Goal: Task Accomplishment & Management: Complete application form

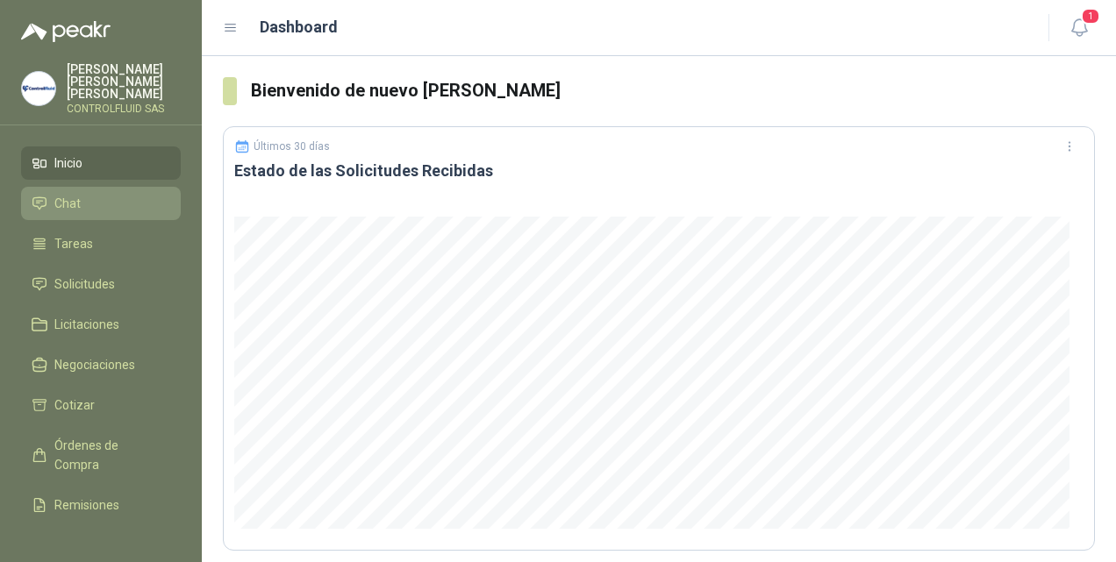
click at [82, 195] on li "Chat" at bounding box center [101, 203] width 139 height 19
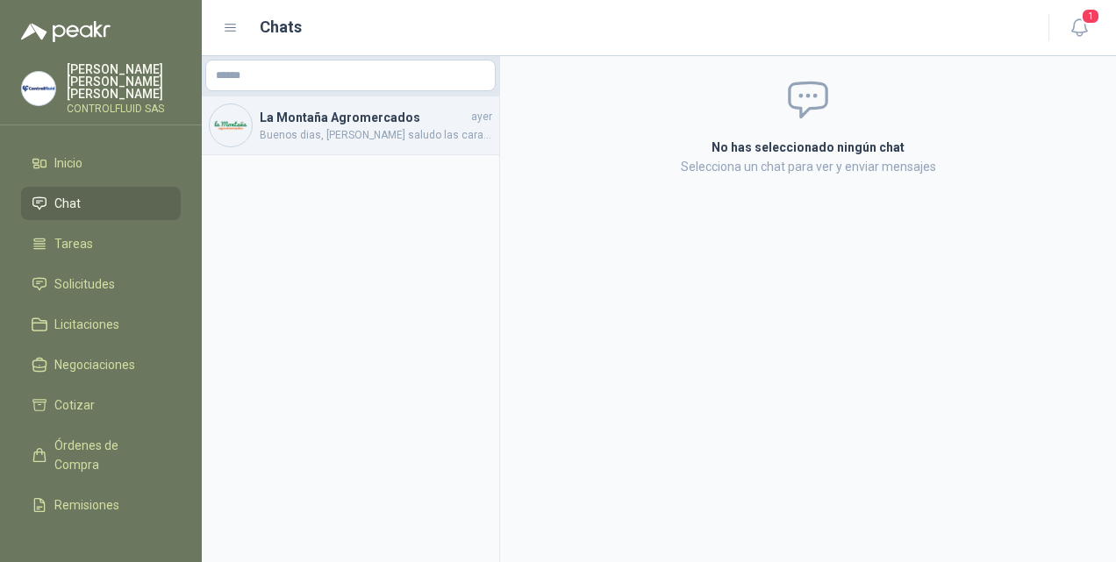
click at [354, 130] on span "Buenos dias, [PERSON_NAME] saludo las caracteristicas son: Termómetro de [GEOGR…" at bounding box center [376, 135] width 232 height 17
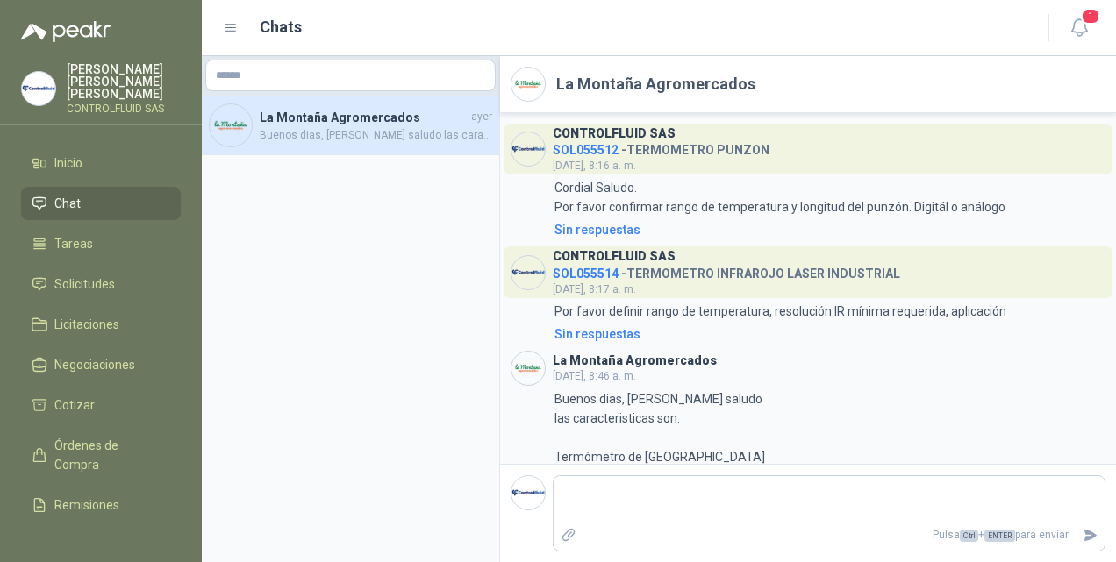
click at [570, 268] on span "SOL055514" at bounding box center [586, 274] width 66 height 14
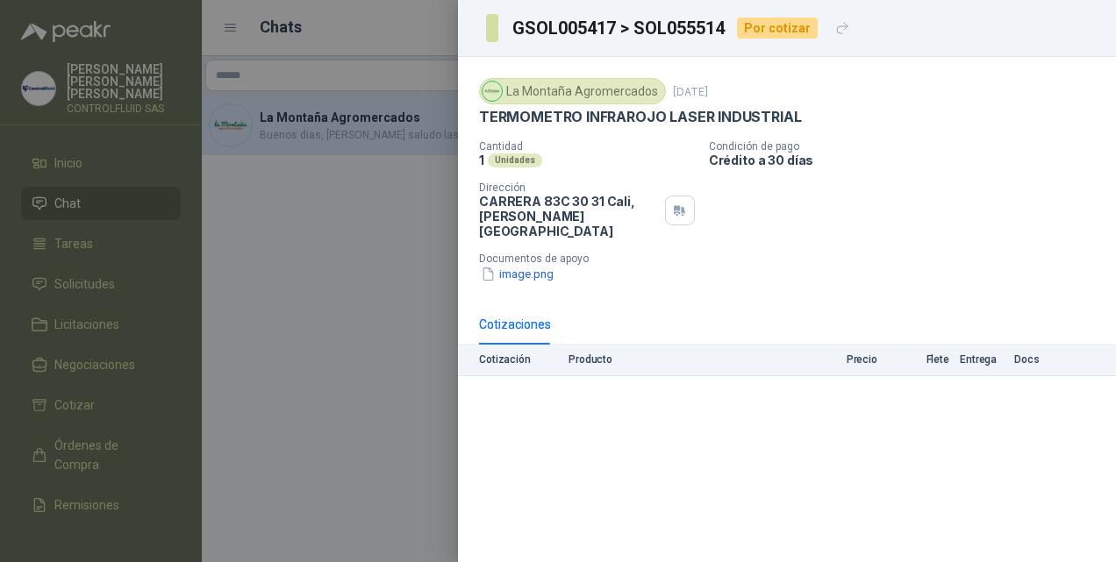
click at [371, 232] on div at bounding box center [558, 281] width 1116 height 562
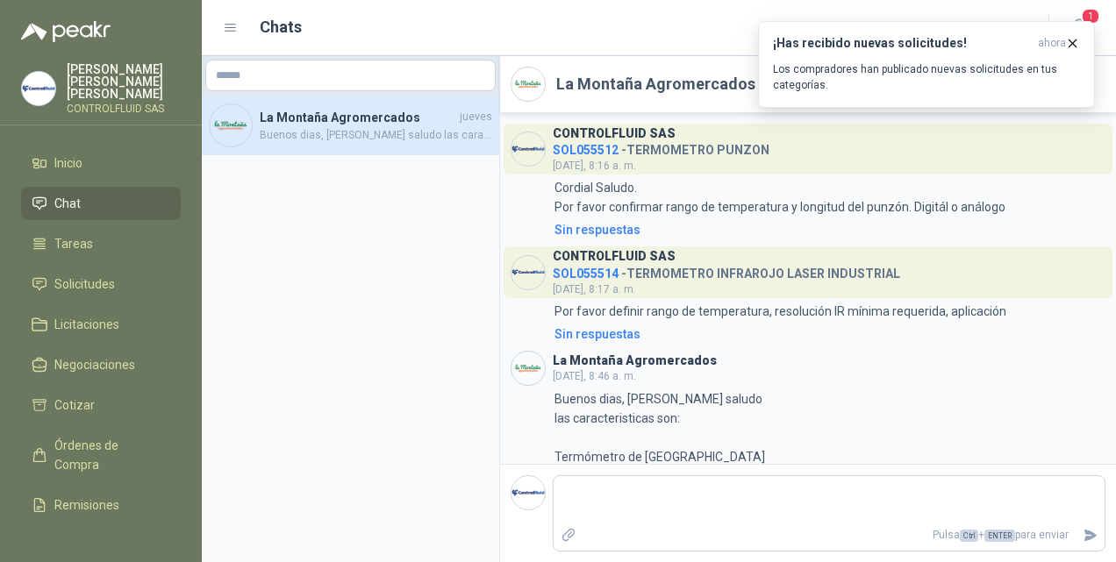
click at [575, 150] on span "SOL055512" at bounding box center [586, 150] width 66 height 14
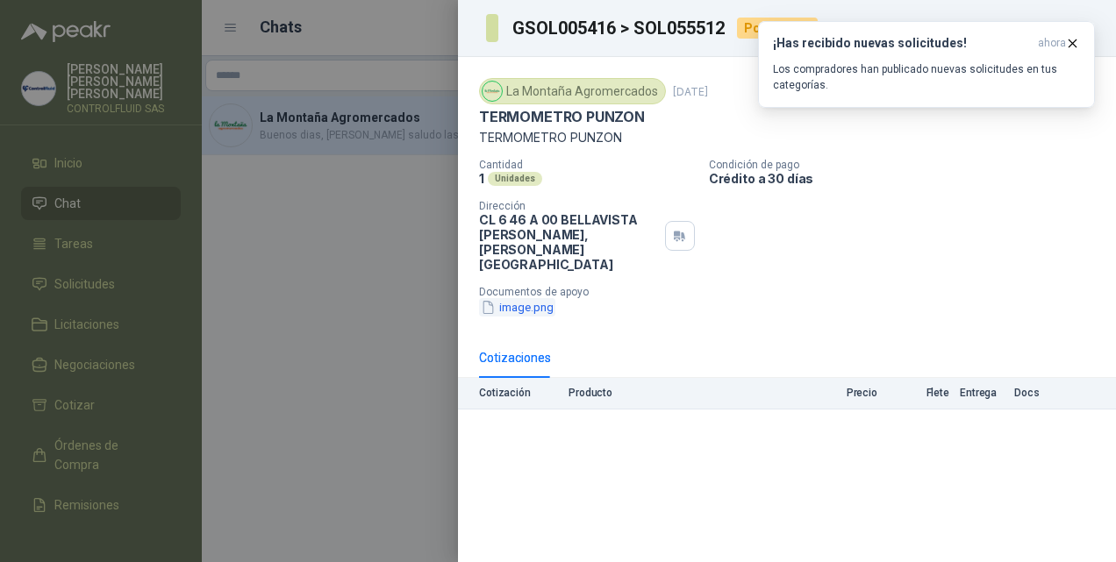
click at [532, 298] on button "image.png" at bounding box center [517, 307] width 76 height 18
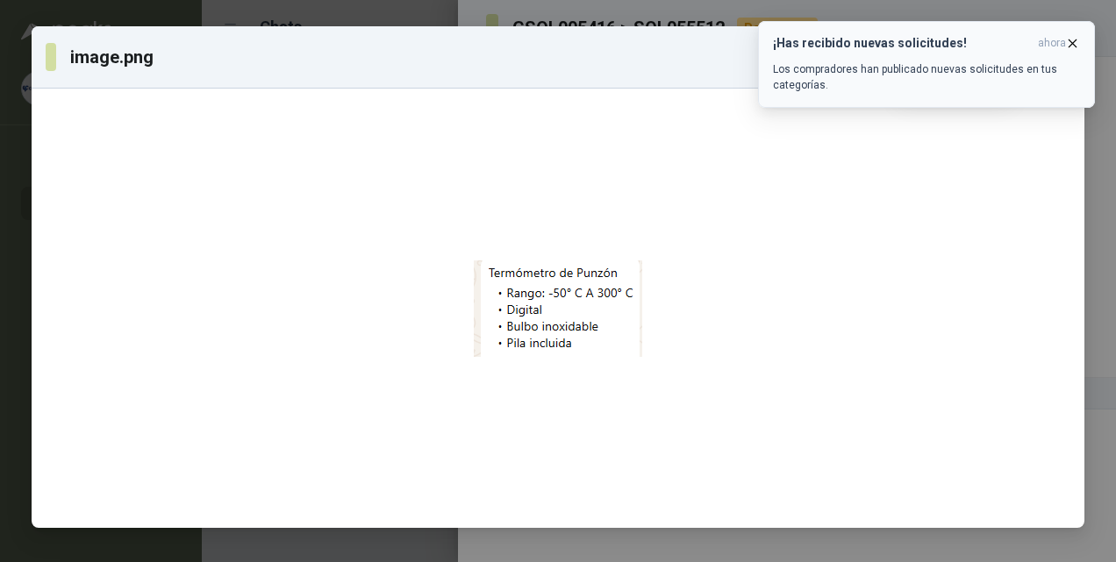
click at [1059, 42] on span "ahora" at bounding box center [1052, 43] width 28 height 15
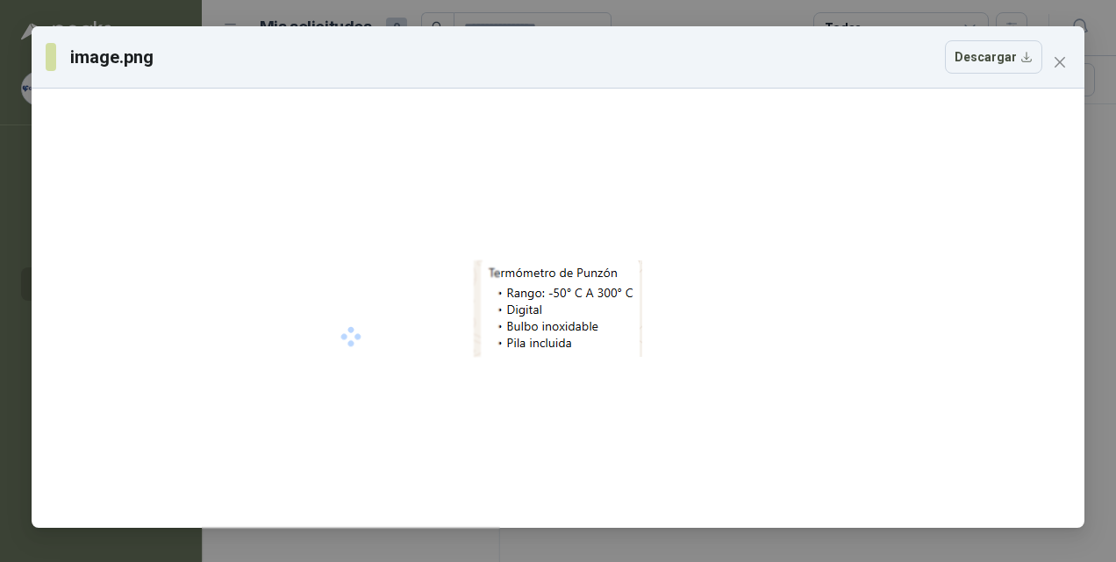
drag, startPoint x: 1061, startPoint y: 67, endPoint x: 1021, endPoint y: 106, distance: 56.4
click at [1061, 67] on icon "close" at bounding box center [1060, 62] width 14 height 14
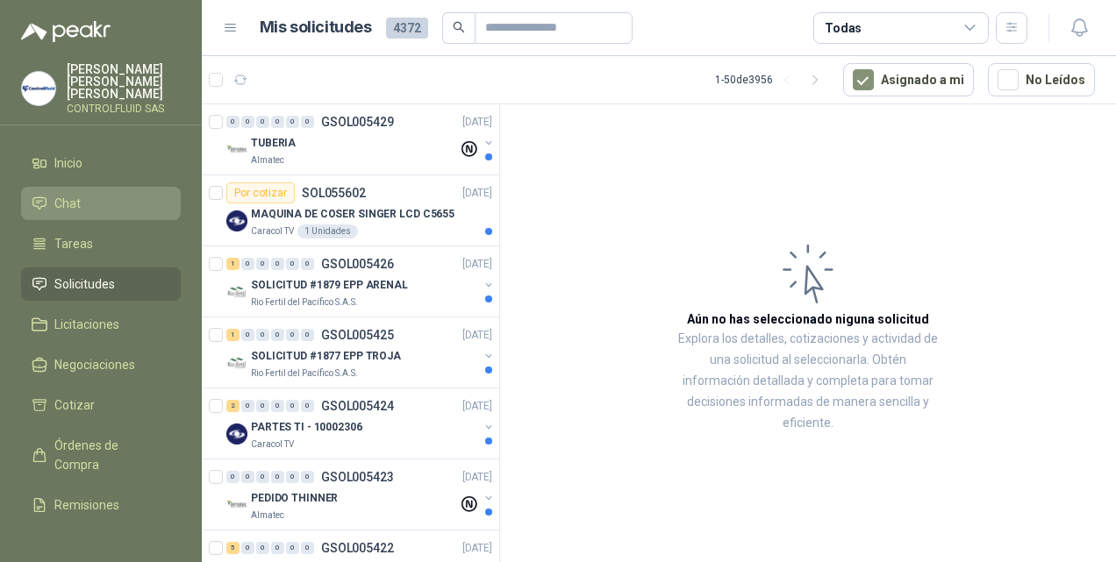
click at [75, 194] on span "Chat" at bounding box center [67, 203] width 26 height 19
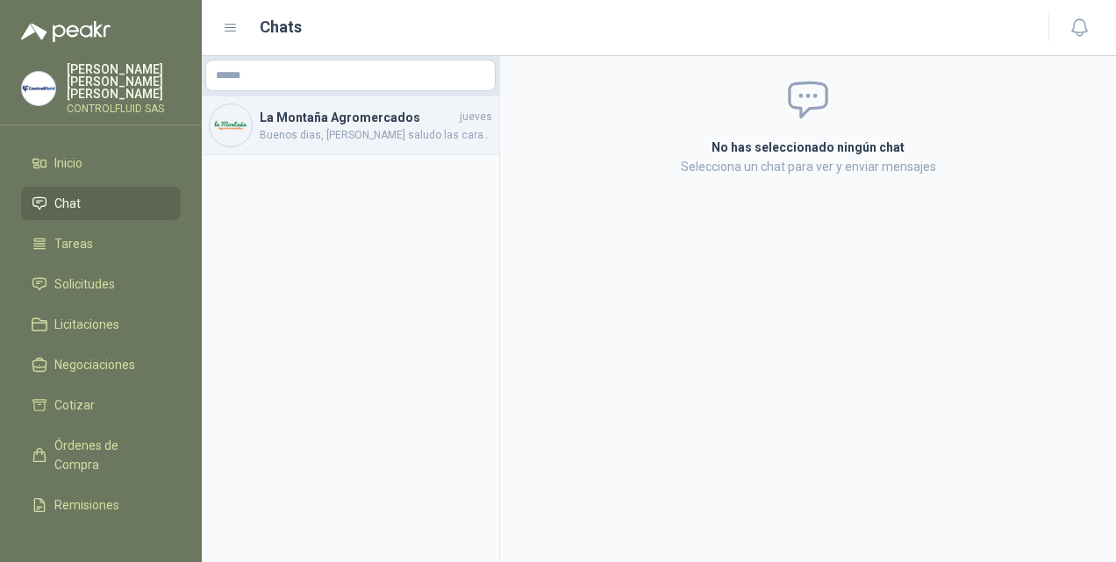
click at [334, 135] on span "Buenos dias, [PERSON_NAME] saludo las caracteristicas son: Termómetro de [GEOGR…" at bounding box center [376, 135] width 232 height 17
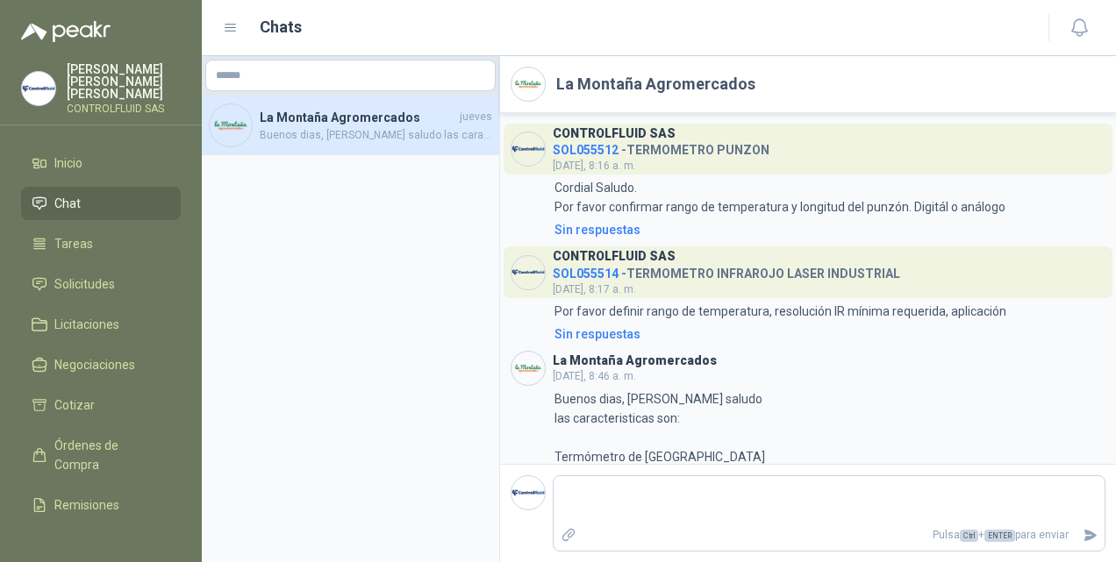
click at [577, 148] on span "SOL055512" at bounding box center [586, 150] width 66 height 14
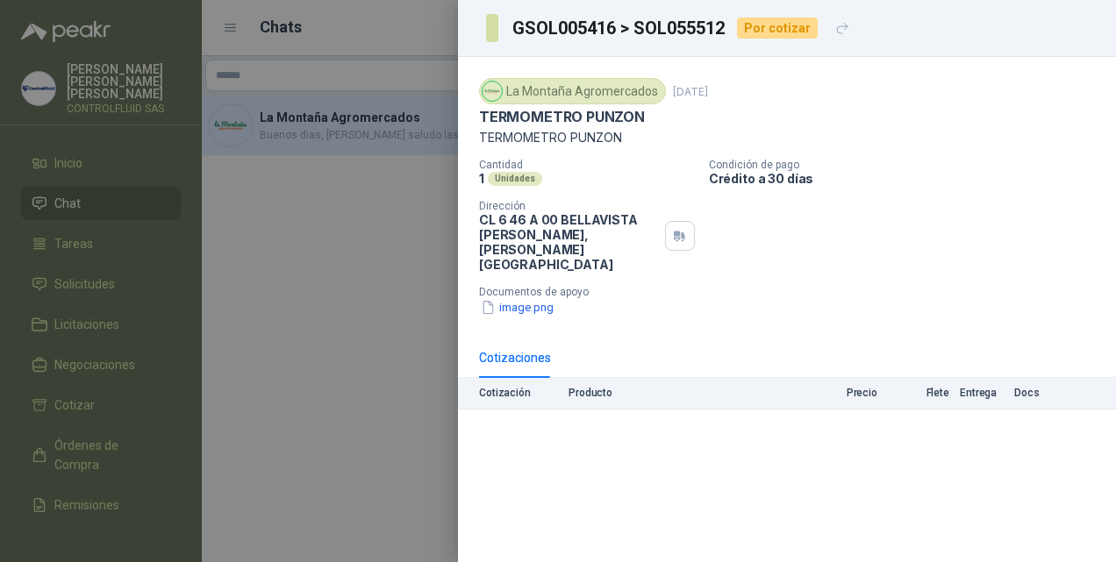
click at [511, 348] on div "Cotizaciones" at bounding box center [515, 357] width 72 height 19
click at [496, 387] on p "Cotización" at bounding box center [518, 393] width 79 height 12
click at [597, 387] on p "Producto" at bounding box center [673, 393] width 211 height 12
click at [870, 387] on p "Precio" at bounding box center [833, 393] width 88 height 12
click at [935, 387] on p "Flete" at bounding box center [918, 393] width 61 height 12
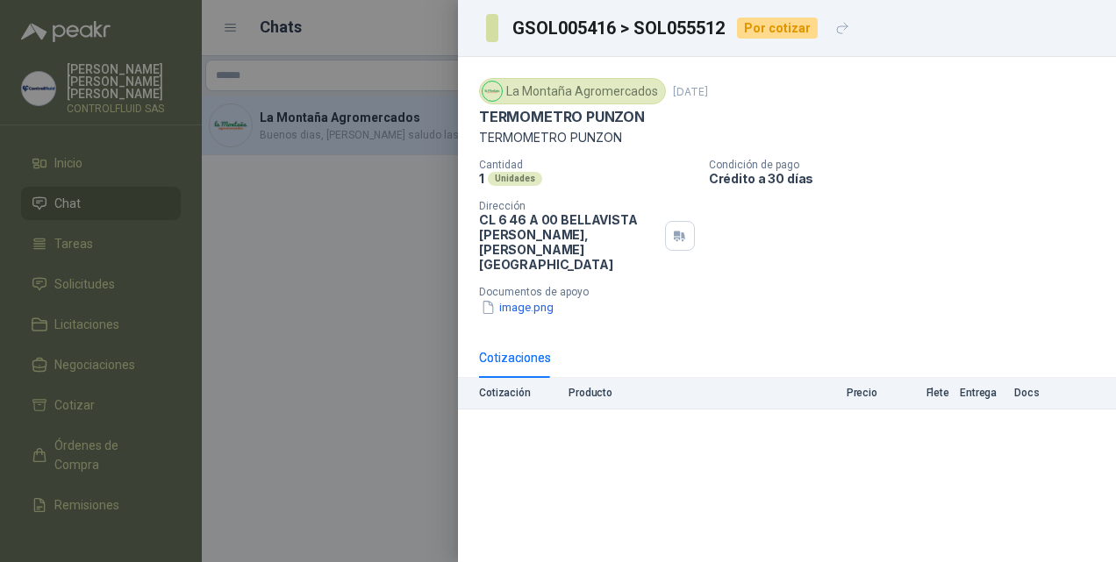
drag, startPoint x: 975, startPoint y: 365, endPoint x: 1005, endPoint y: 365, distance: 30.7
click at [975, 387] on p "Entrega" at bounding box center [982, 393] width 44 height 12
click at [1040, 387] on p "Docs" at bounding box center [1031, 393] width 35 height 12
click at [509, 387] on p "Cotización" at bounding box center [518, 393] width 79 height 12
click at [785, 33] on div "Por cotizar" at bounding box center [777, 28] width 81 height 21
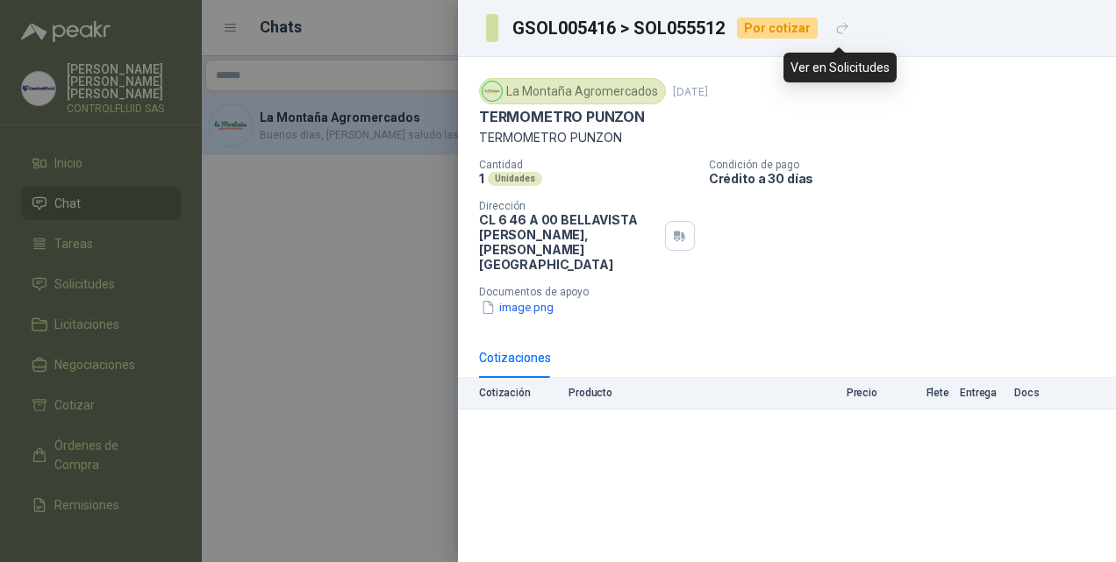
click at [838, 32] on icon "button" at bounding box center [842, 28] width 15 height 15
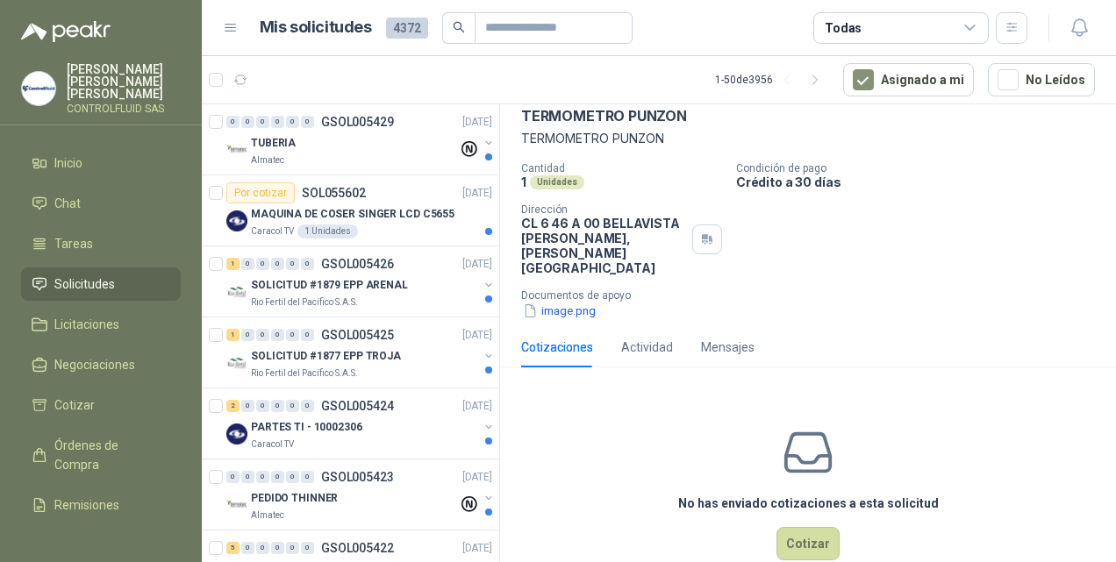
scroll to position [105, 0]
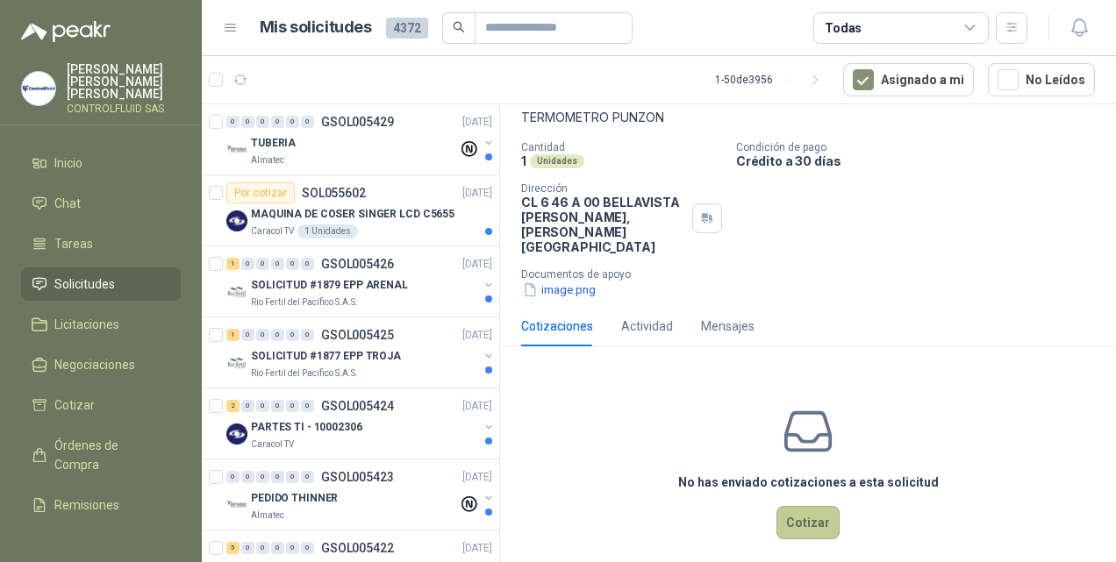
click at [795, 511] on button "Cotizar" at bounding box center [807, 522] width 63 height 33
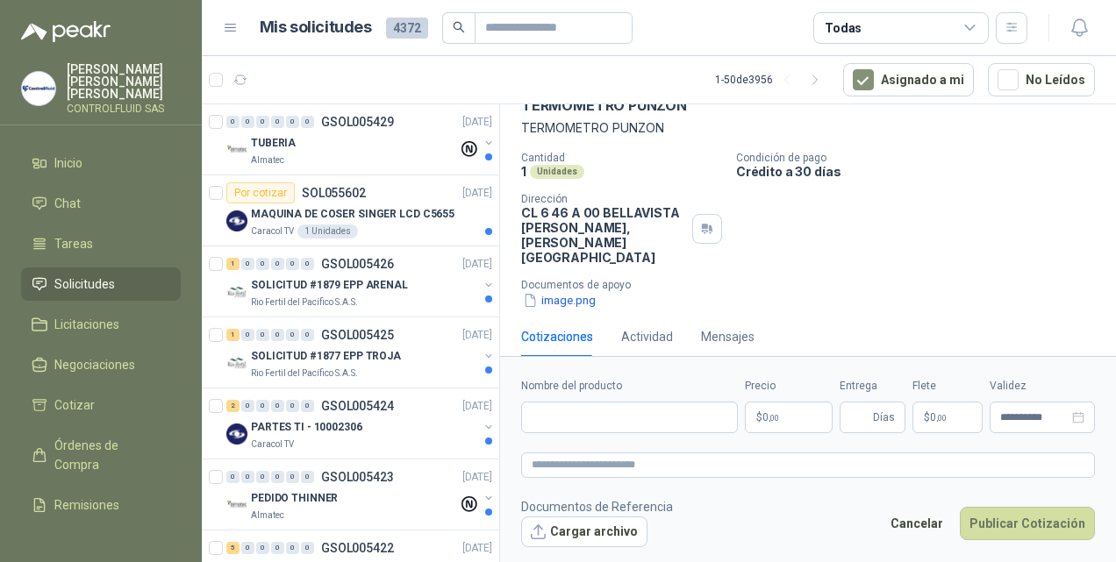
scroll to position [93, 0]
click at [561, 418] on input "Nombre del producto" at bounding box center [629, 418] width 217 height 32
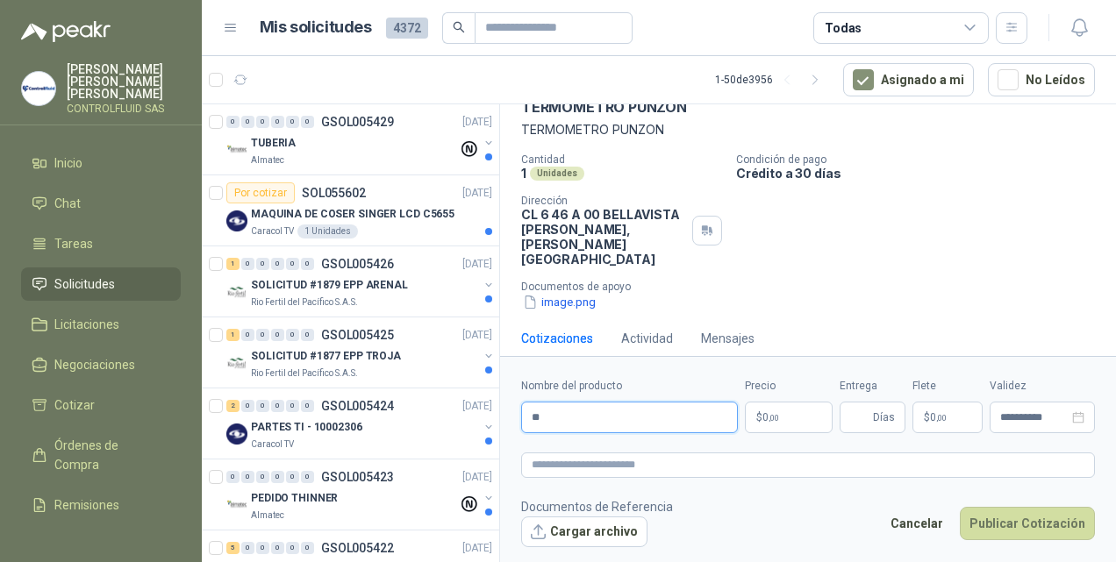
type input "*"
click at [561, 418] on input "**********" at bounding box center [629, 418] width 217 height 32
click at [667, 412] on input "**********" at bounding box center [629, 418] width 217 height 32
type input "**********"
click at [795, 412] on body "[PERSON_NAME] CONTROLFLUID SAS Inicio Chat Tareas Solicitudes Licitaciones Nego…" at bounding box center [558, 281] width 1116 height 562
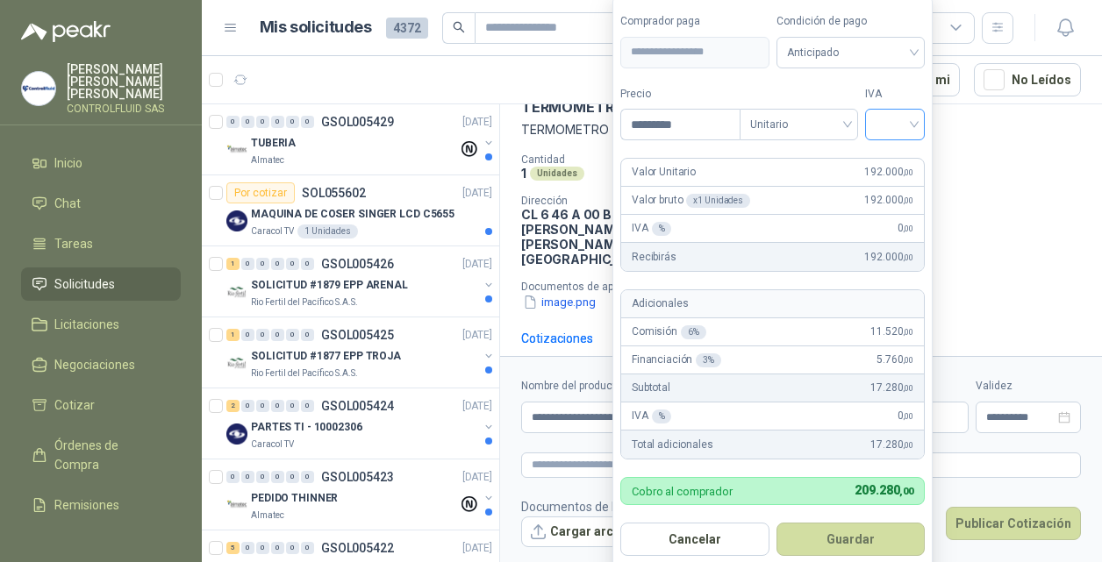
click at [921, 125] on div at bounding box center [895, 125] width 60 height 32
type input "*********"
click at [895, 162] on div "19%" at bounding box center [898, 163] width 32 height 19
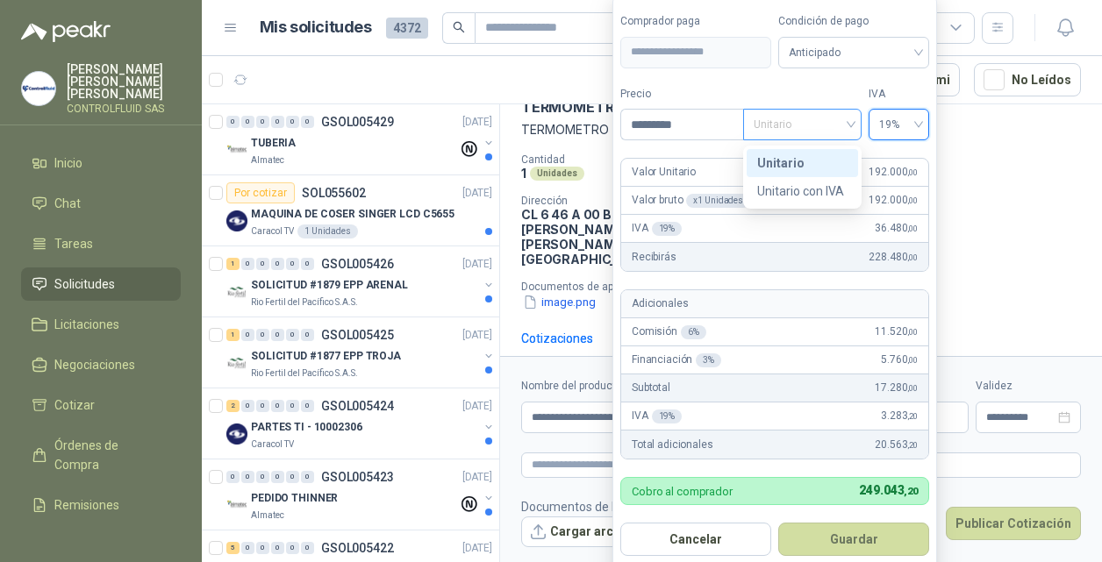
click at [850, 126] on span "Unitario" at bounding box center [802, 124] width 97 height 26
click at [769, 163] on div "Unitario" at bounding box center [802, 163] width 90 height 19
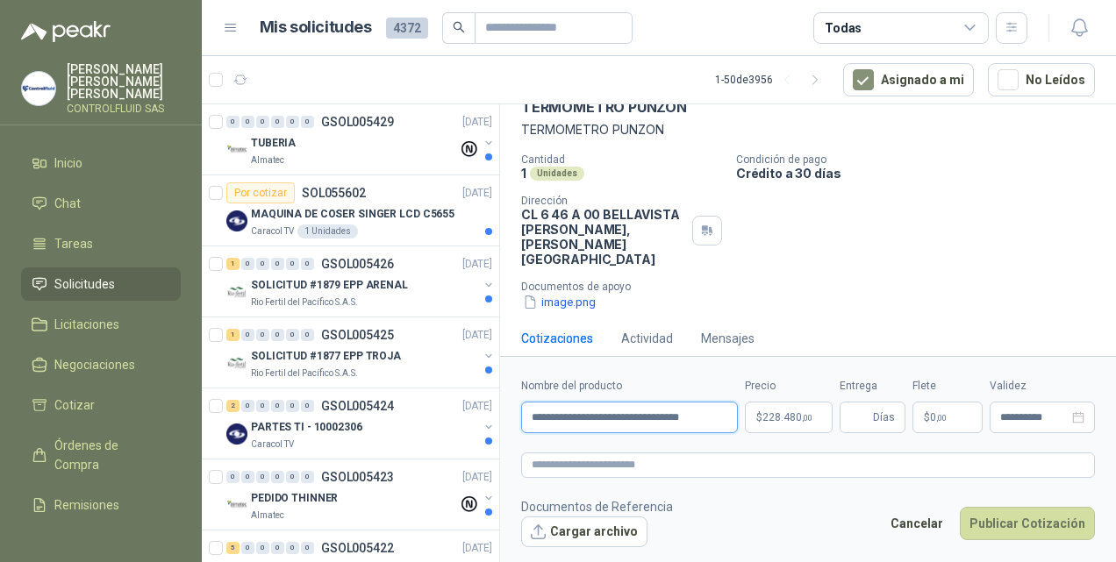
click at [645, 418] on input "**********" at bounding box center [629, 418] width 217 height 32
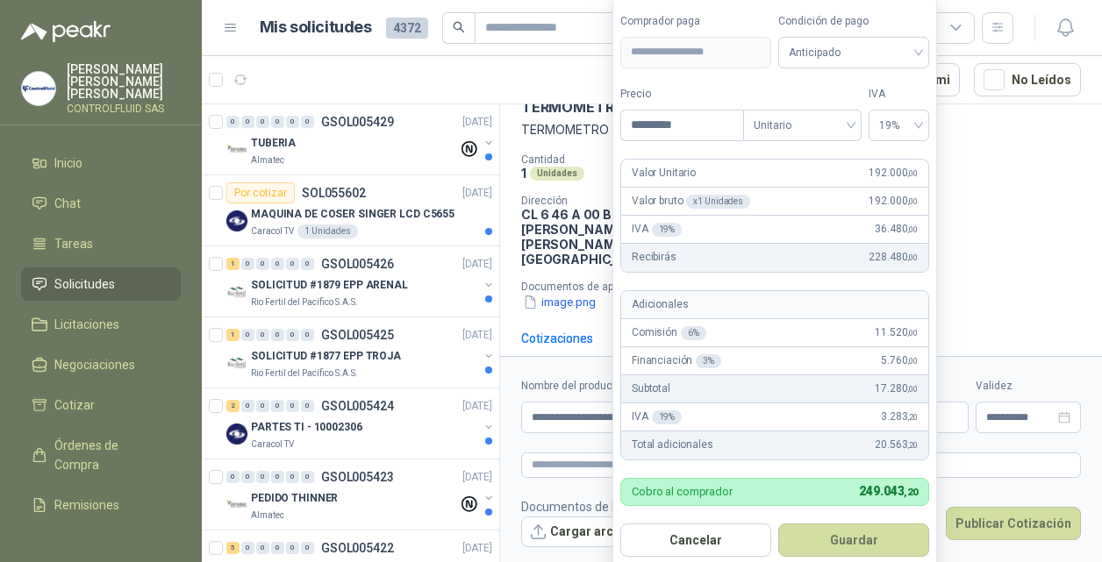
click at [779, 421] on body "[PERSON_NAME] CONTROLFLUID SAS Inicio Chat Tareas Solicitudes Licitaciones Nego…" at bounding box center [551, 281] width 1102 height 562
click at [858, 534] on button "Guardar" at bounding box center [853, 539] width 151 height 33
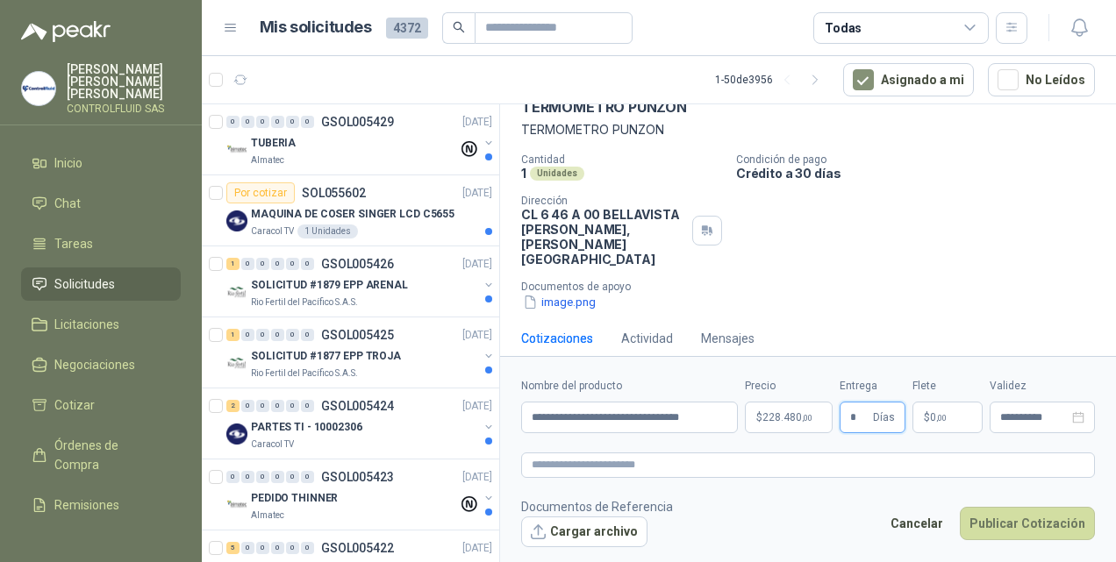
type input "*"
click at [1079, 419] on icon "close-circle" at bounding box center [1078, 417] width 12 height 12
type input "*"
click at [1039, 418] on input at bounding box center [1034, 417] width 68 height 11
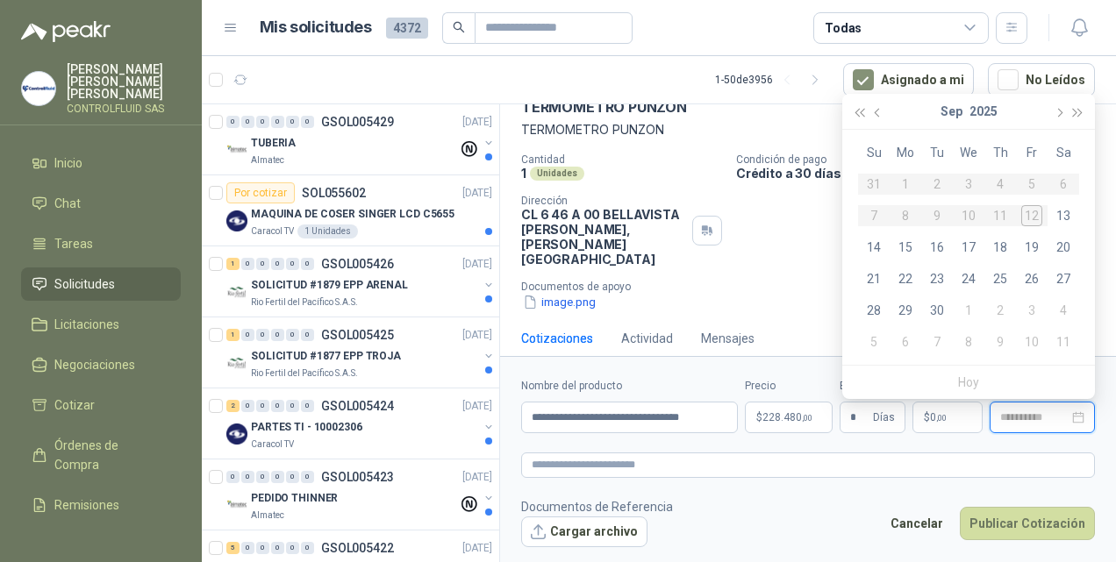
type input "**********"
click at [1030, 277] on div "26" at bounding box center [1031, 278] width 21 height 21
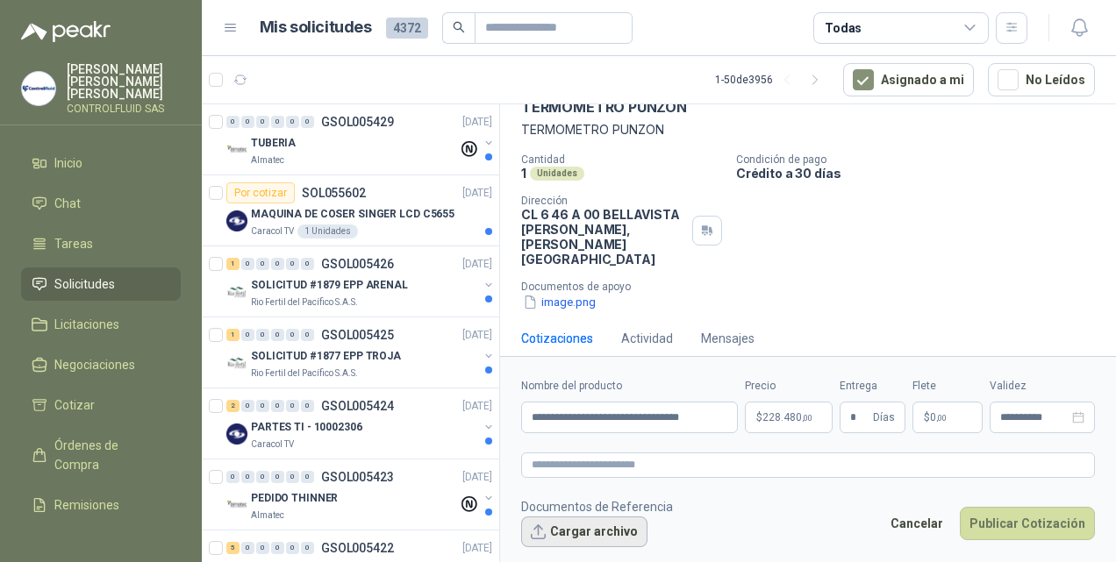
click at [572, 530] on button "Cargar archivo" at bounding box center [584, 533] width 126 height 32
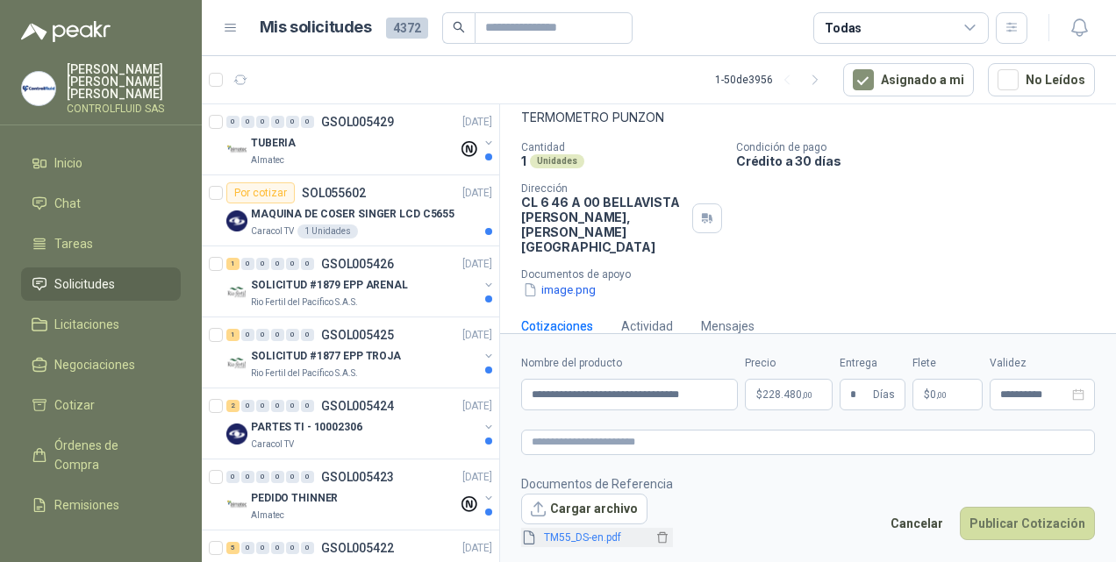
click at [554, 535] on link "TM55_DS-en.pdf" at bounding box center [595, 538] width 116 height 17
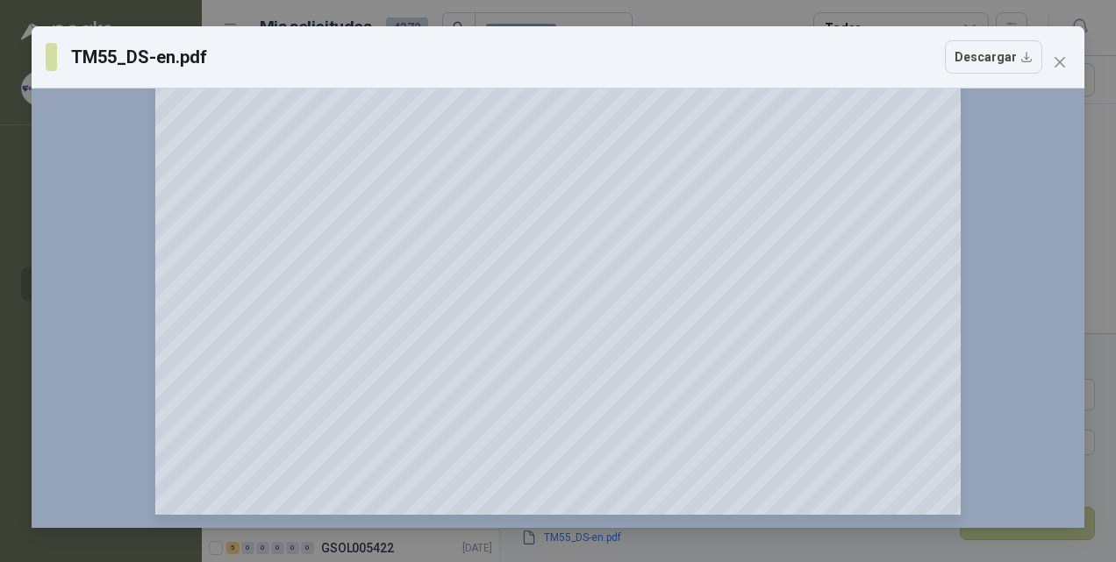
scroll to position [0, 0]
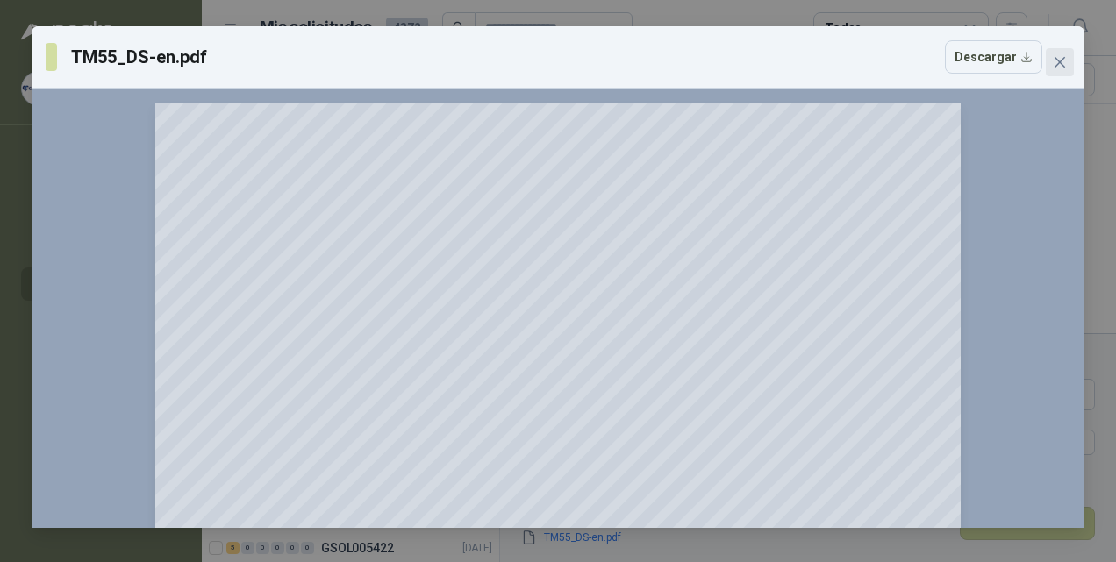
click at [1057, 65] on icon "close" at bounding box center [1059, 62] width 11 height 11
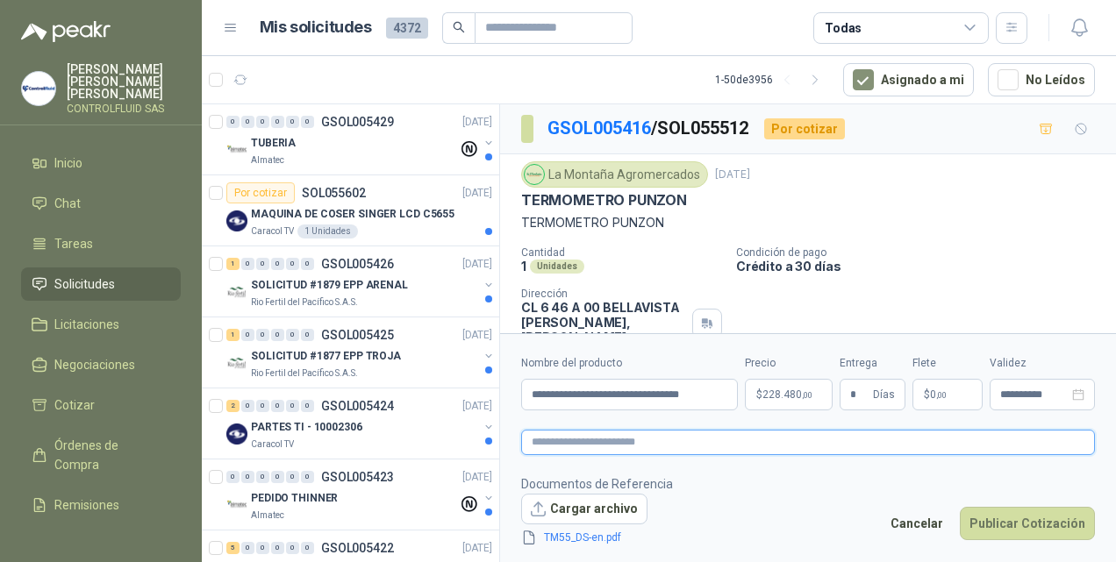
click at [573, 445] on textarea at bounding box center [808, 442] width 574 height 25
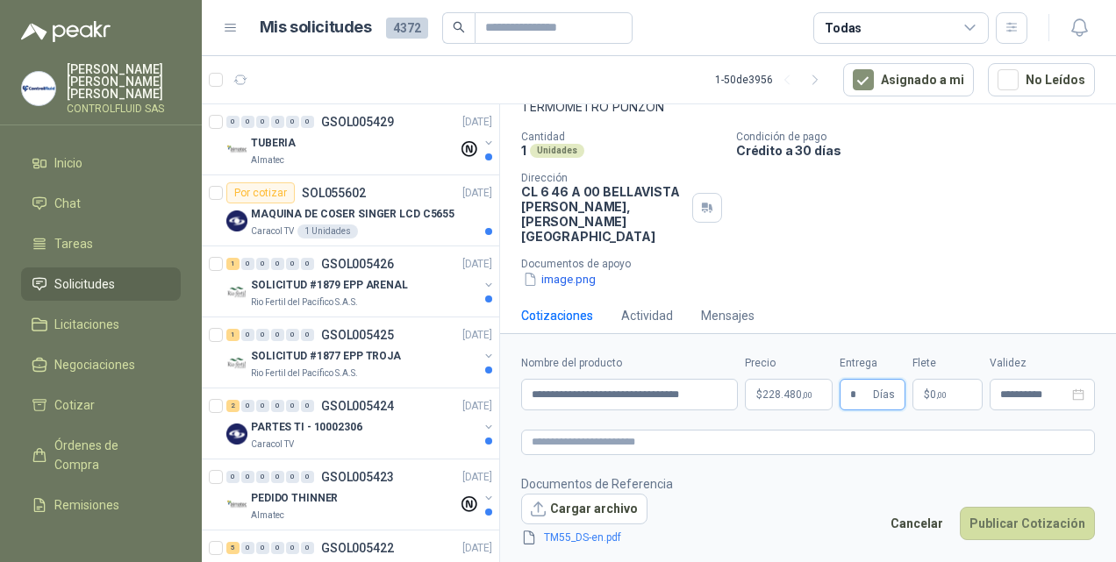
click at [861, 395] on input "*" at bounding box center [859, 395] width 19 height 30
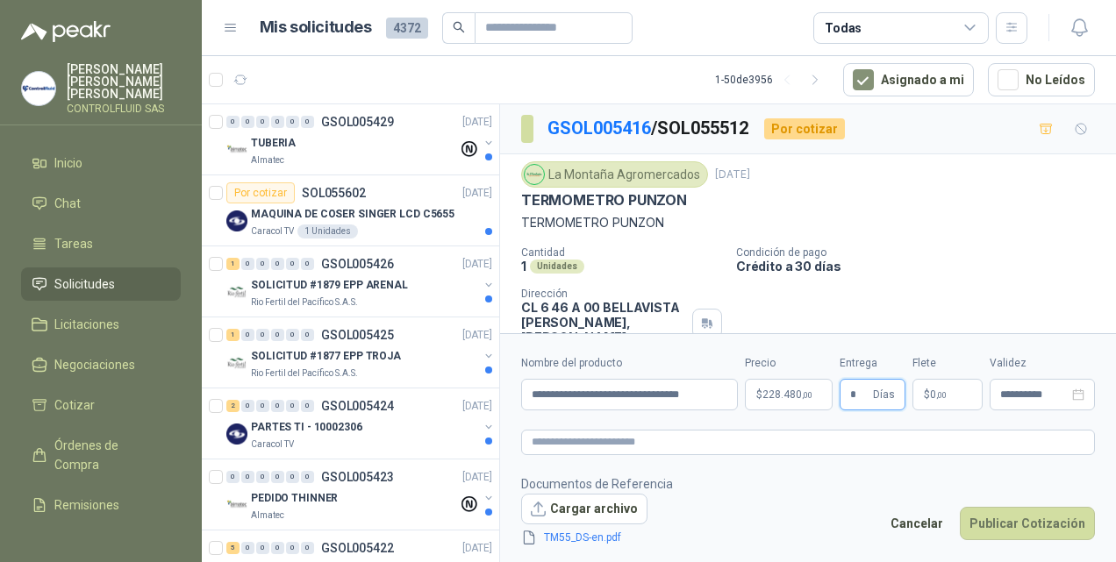
type input "*"
click at [784, 392] on body "[PERSON_NAME] CONTROLFLUID SAS Inicio Chat Tareas Solicitudes Licitaciones Nego…" at bounding box center [558, 281] width 1116 height 562
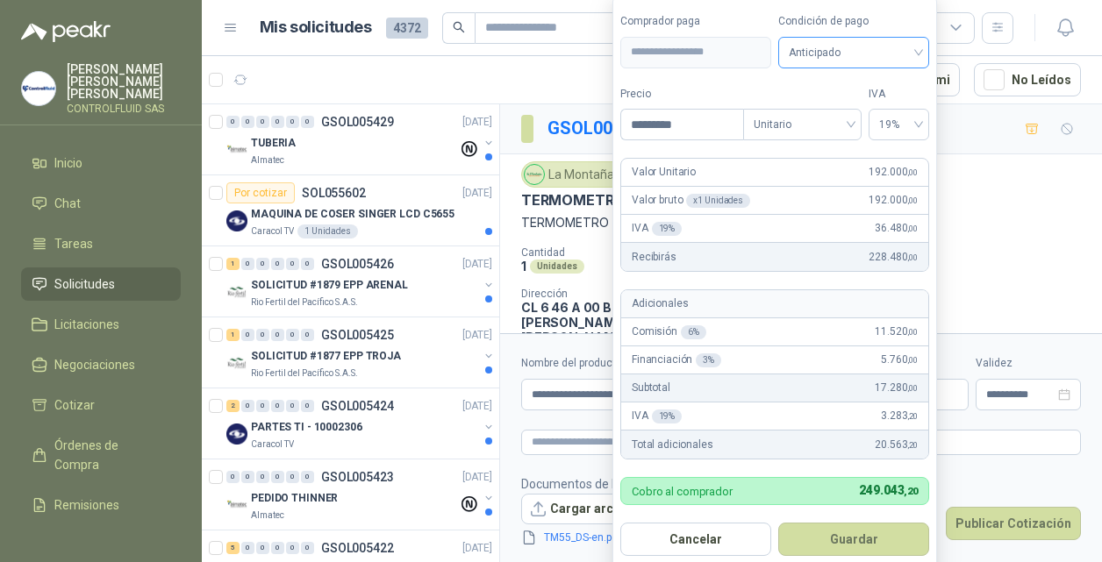
click at [923, 49] on div "Anticipado" at bounding box center [853, 53] width 151 height 32
click at [832, 544] on button "Guardar" at bounding box center [853, 539] width 151 height 33
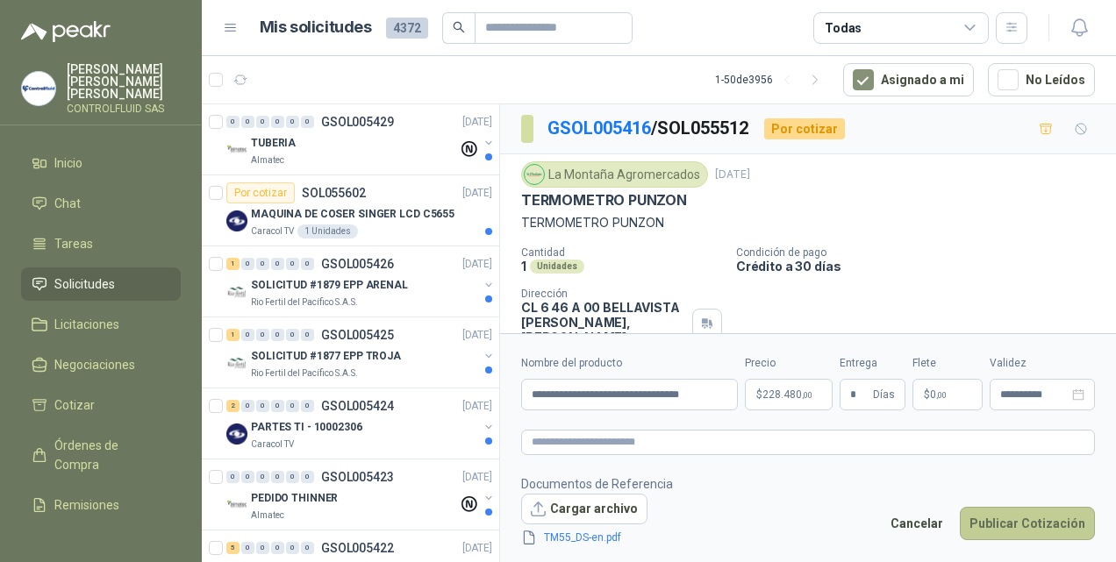
click at [1036, 524] on button "Publicar Cotización" at bounding box center [1027, 523] width 135 height 33
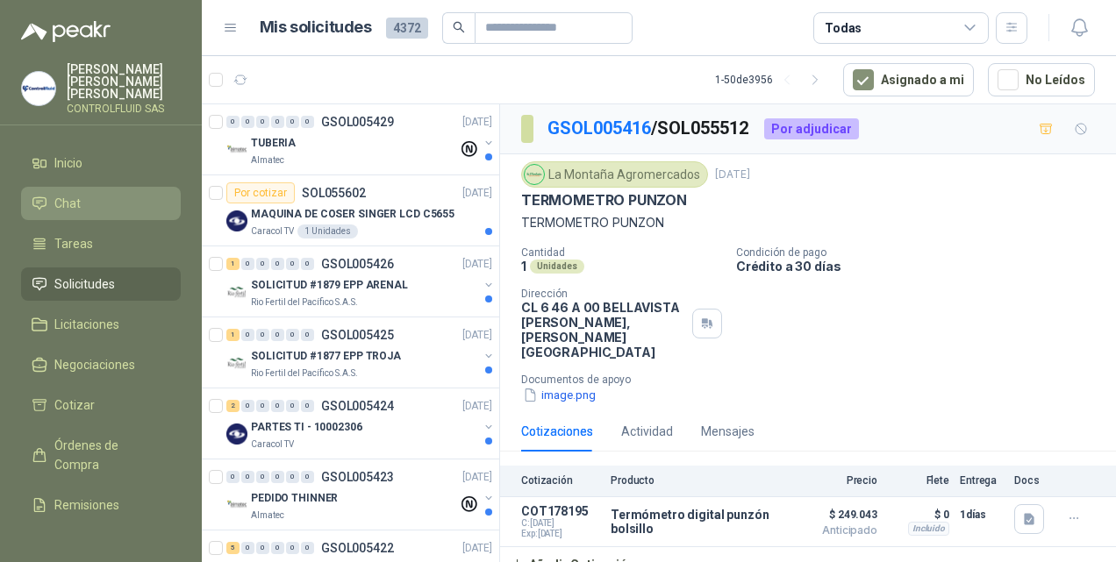
click at [68, 187] on link "Chat" at bounding box center [101, 203] width 160 height 33
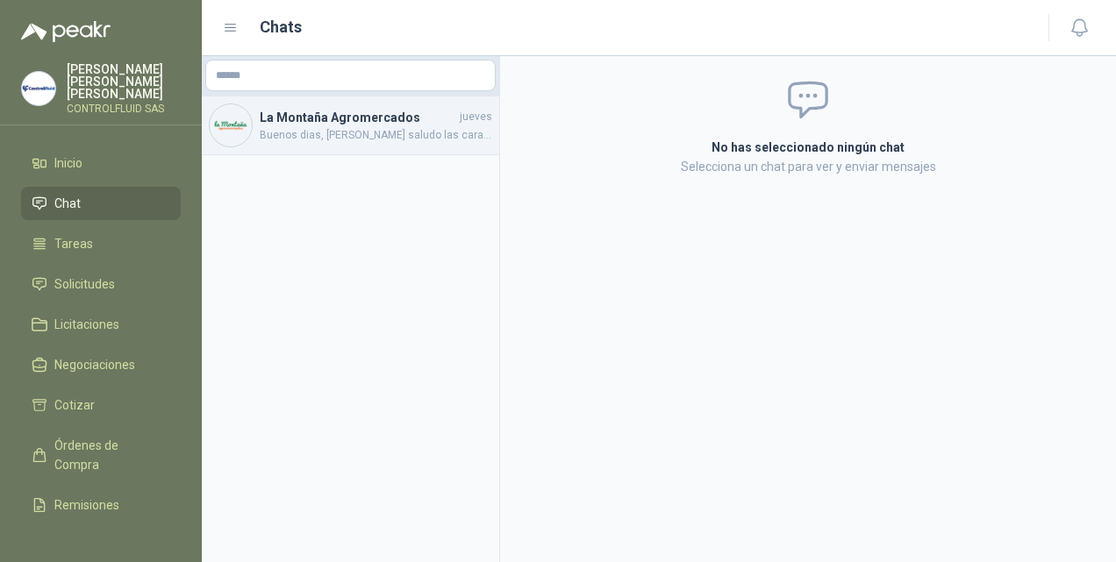
click at [317, 122] on h4 "La Montaña Agromercados" at bounding box center [358, 117] width 196 height 19
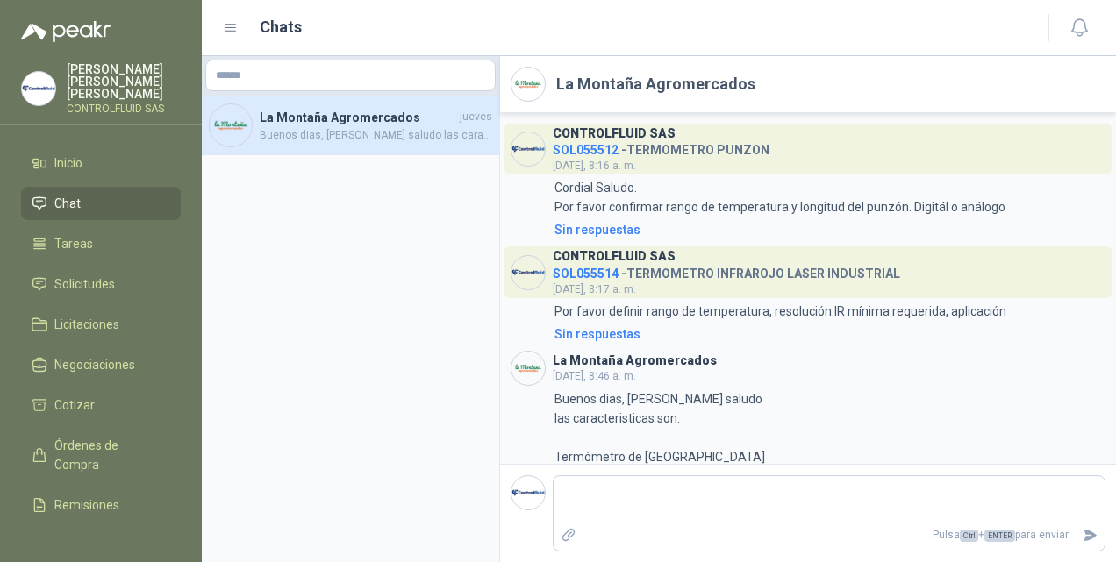
click at [770, 272] on h4 "SOL055514 - TERMOMETRO INFRAROJO LASER INDUSTRIAL" at bounding box center [726, 270] width 347 height 17
click at [582, 284] on span "[DATE], 8:17 a. m." at bounding box center [594, 289] width 83 height 12
click at [577, 268] on span "SOL055514" at bounding box center [586, 274] width 66 height 14
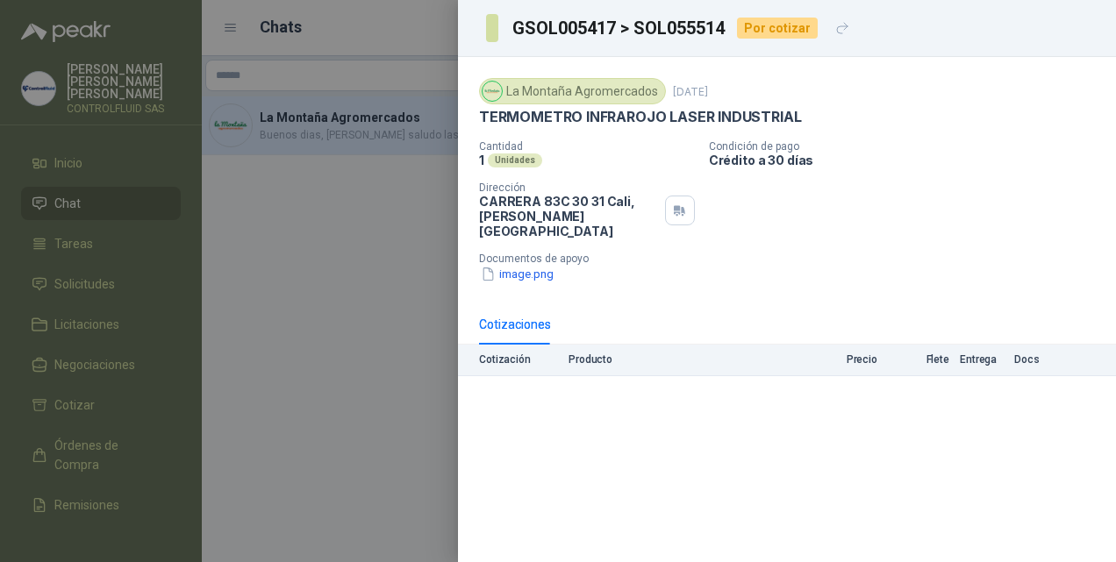
click at [509, 315] on div "Cotizaciones" at bounding box center [515, 324] width 72 height 19
click at [344, 232] on div at bounding box center [558, 281] width 1116 height 562
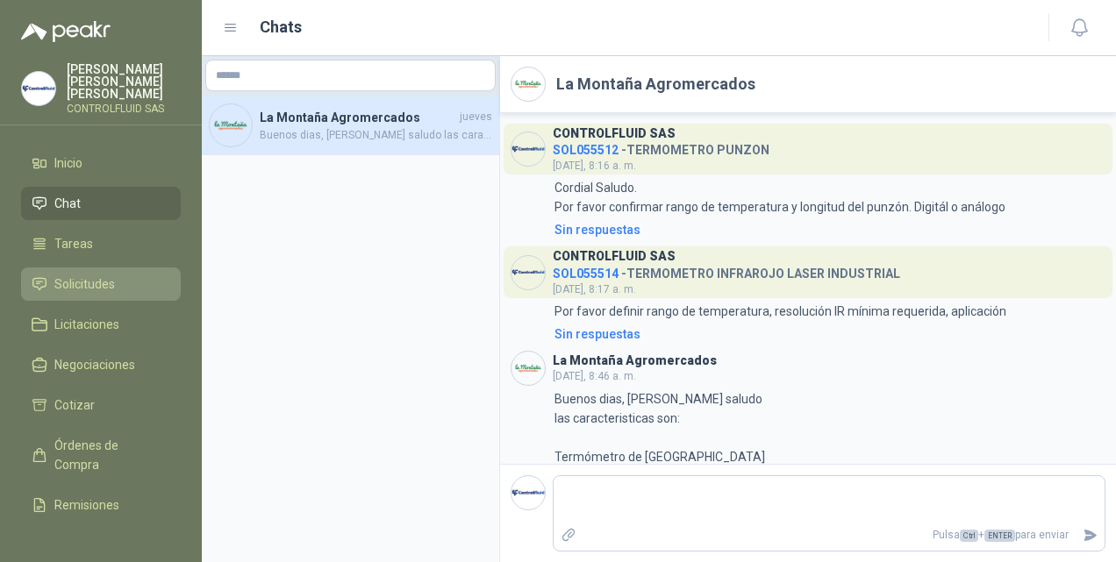
click at [68, 275] on span "Solicitudes" at bounding box center [84, 284] width 61 height 19
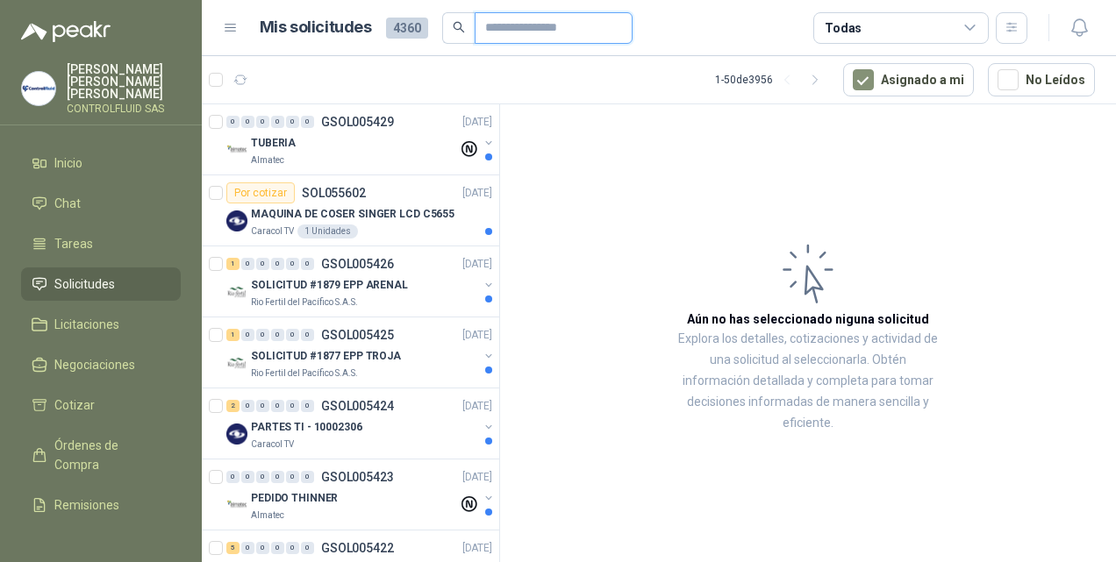
click at [523, 33] on input "text" at bounding box center [546, 28] width 123 height 30
type input "*"
type input "*********"
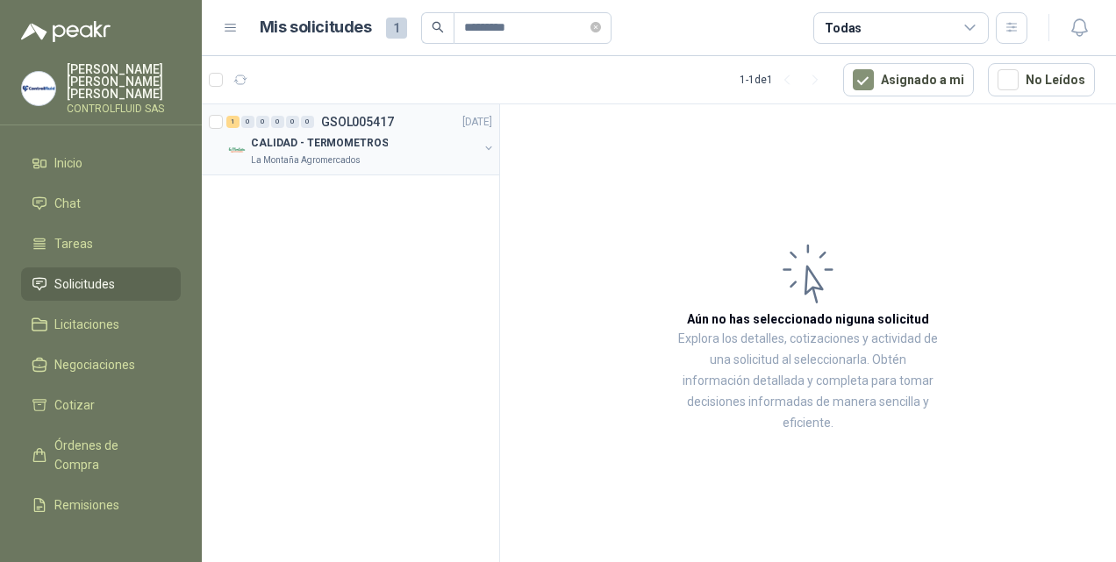
click at [284, 139] on p "CALIDAD - TERMOMETROS" at bounding box center [319, 143] width 137 height 17
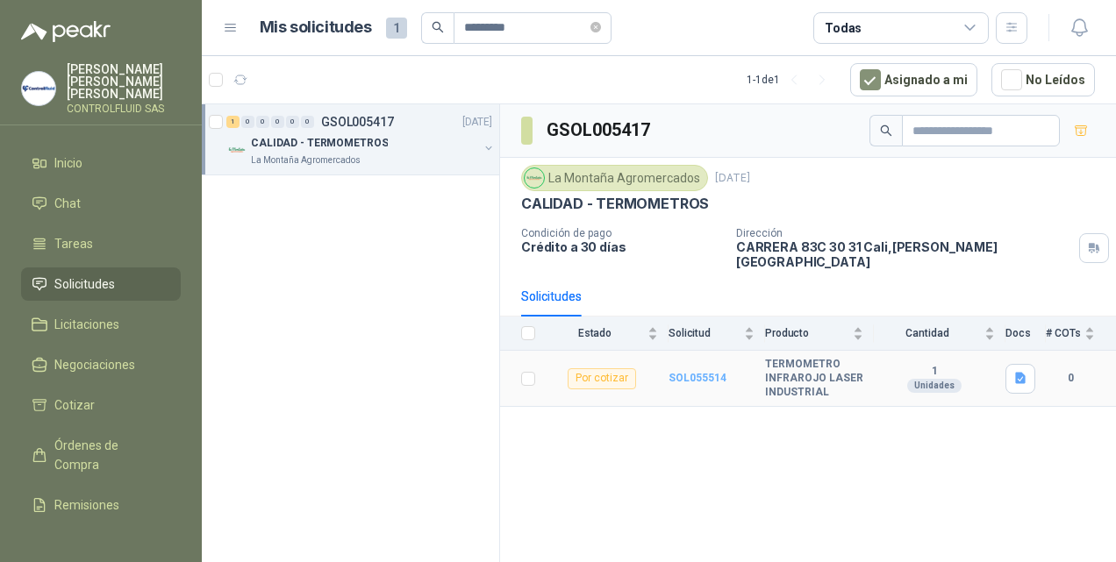
click at [704, 372] on b "SOL055514" at bounding box center [697, 378] width 58 height 12
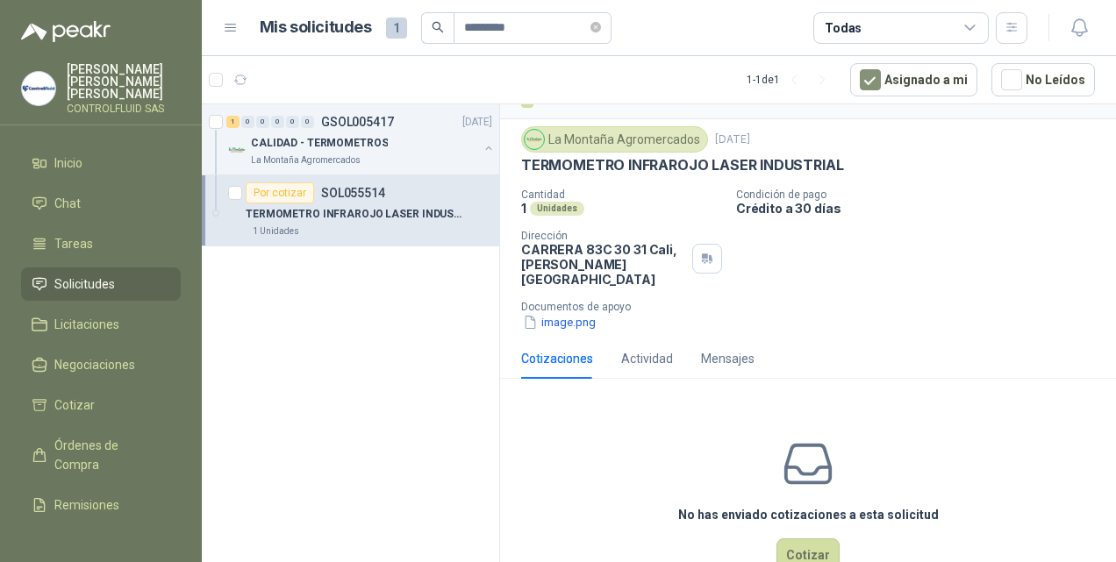
scroll to position [68, 0]
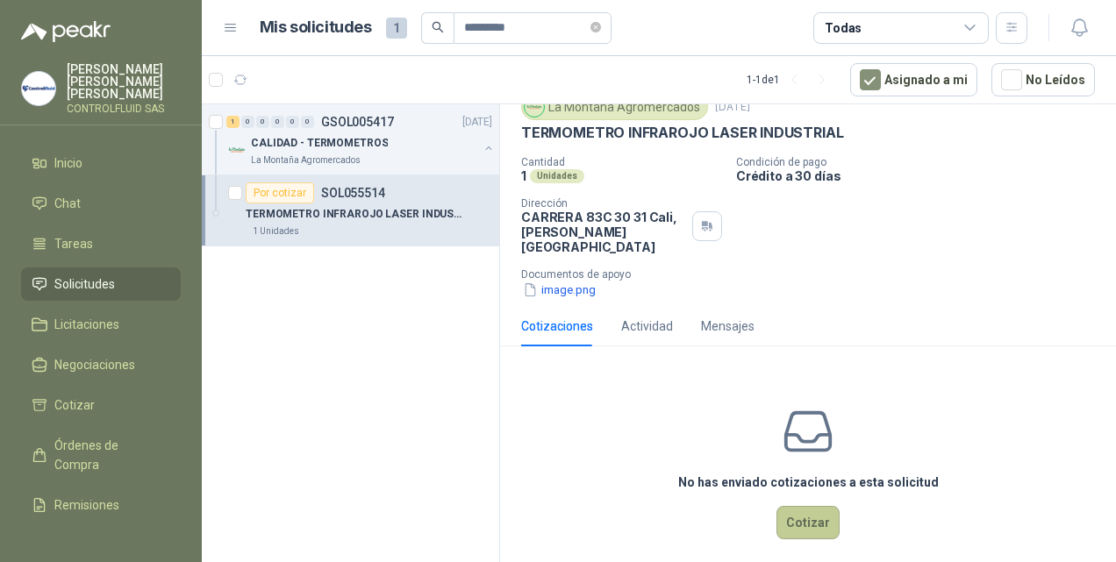
click at [809, 506] on button "Cotizar" at bounding box center [807, 522] width 63 height 33
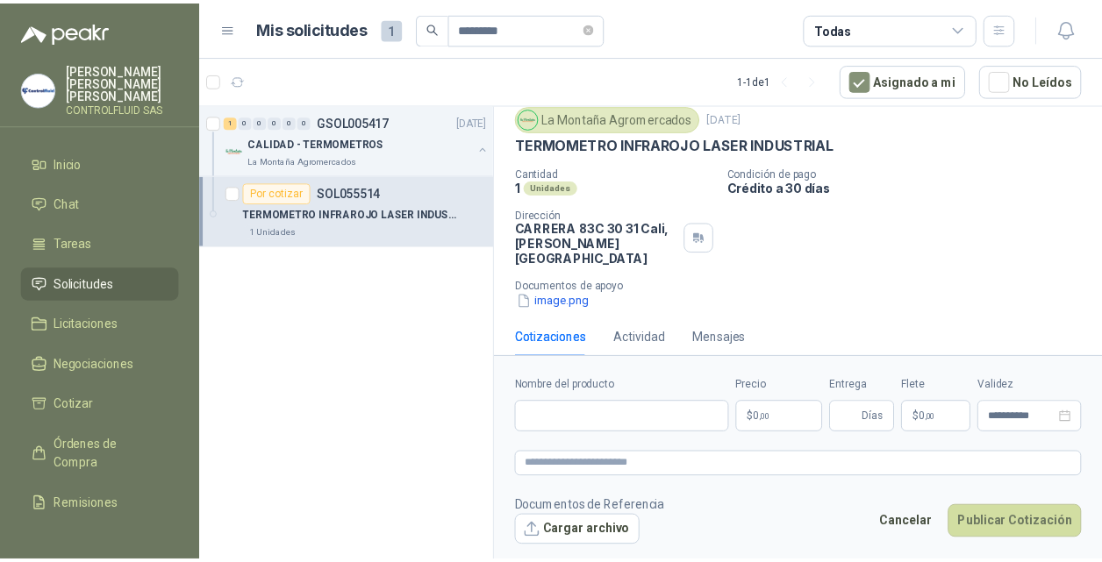
scroll to position [55, 0]
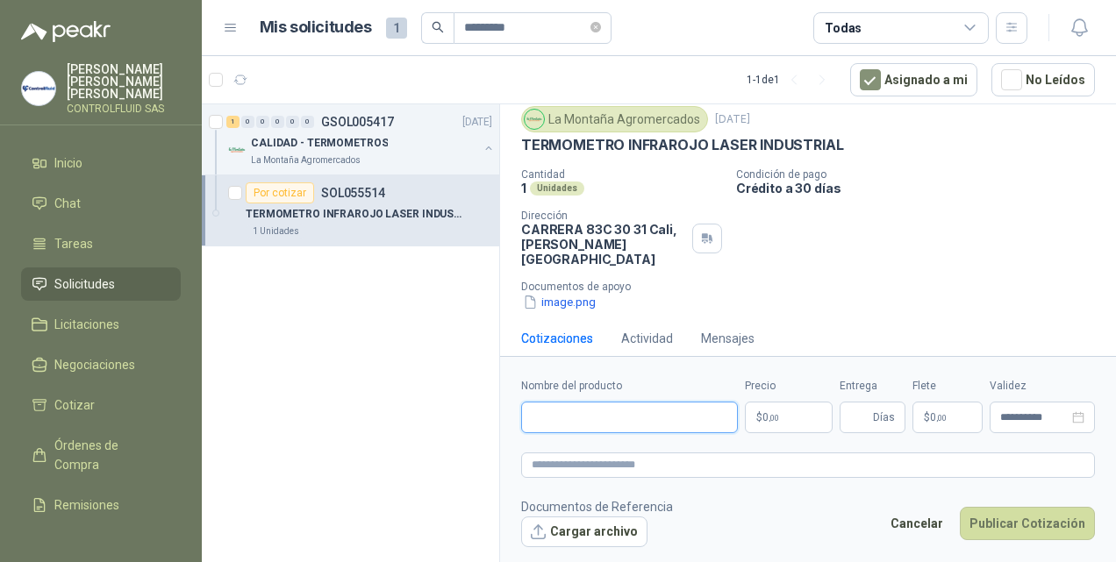
click at [546, 413] on input "Nombre del producto" at bounding box center [629, 418] width 217 height 32
type input "*"
type input "**********"
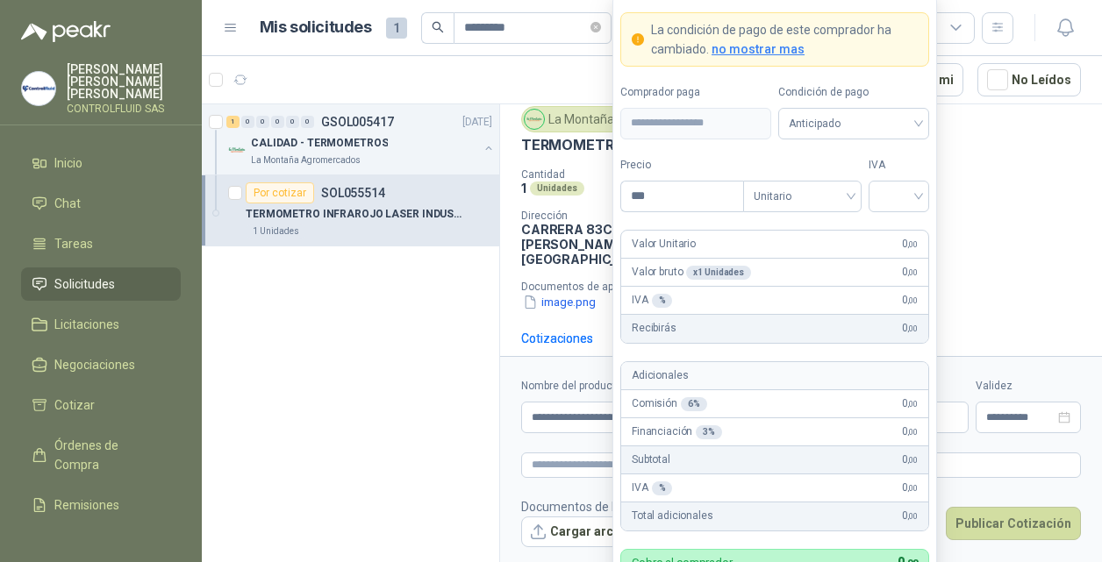
click at [791, 411] on body "**********" at bounding box center [551, 281] width 1102 height 562
click at [920, 198] on div at bounding box center [898, 197] width 61 height 32
type input "*********"
click at [899, 233] on div "19%" at bounding box center [898, 234] width 32 height 19
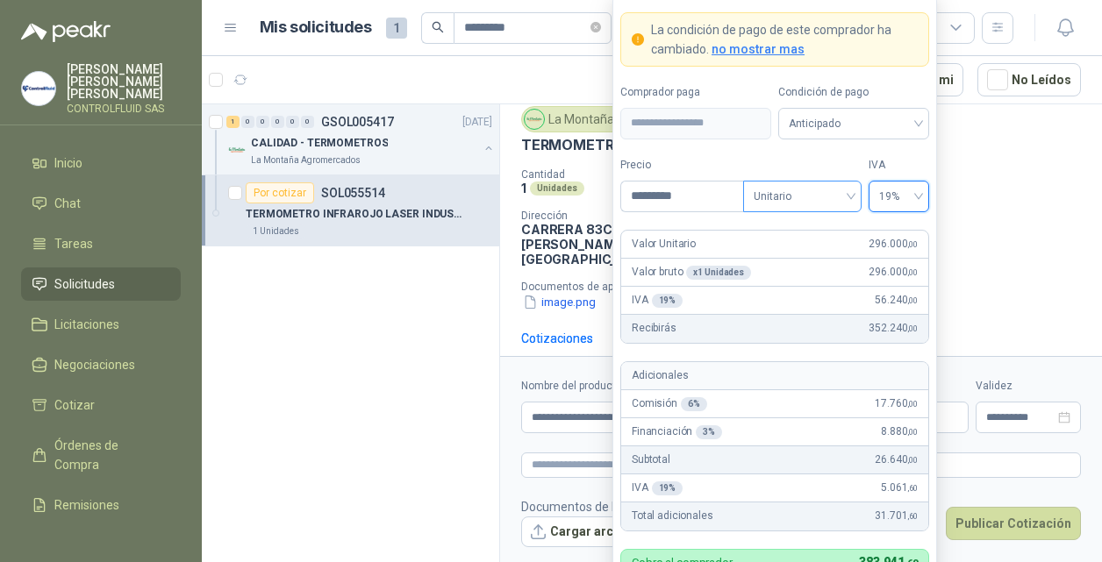
click at [851, 196] on span "Unitario" at bounding box center [802, 196] width 97 height 26
click at [802, 204] on span "Unitario" at bounding box center [802, 196] width 97 height 26
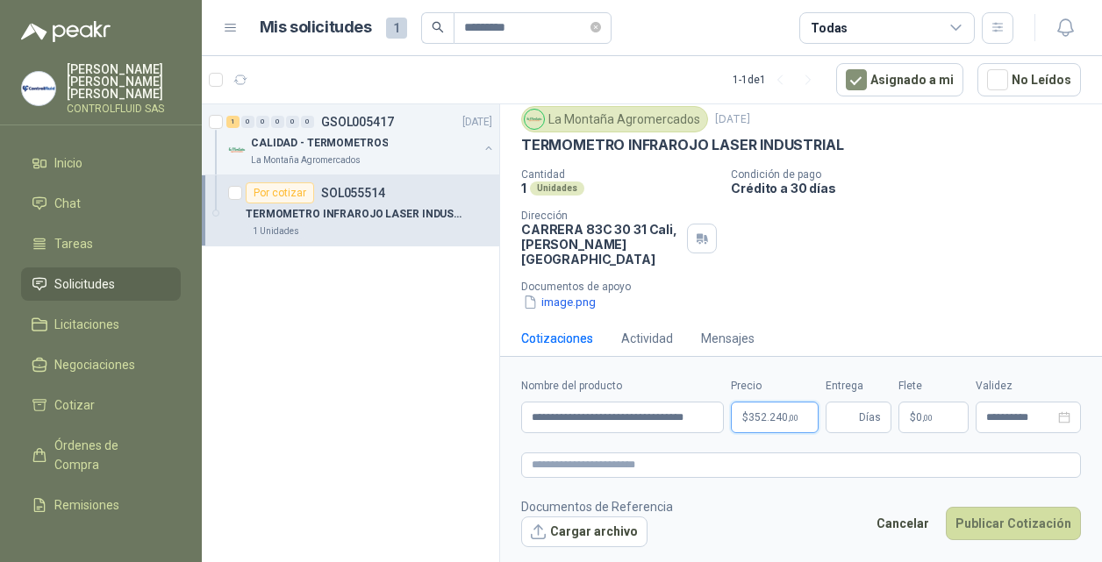
click at [768, 417] on body "**********" at bounding box center [551, 281] width 1102 height 562
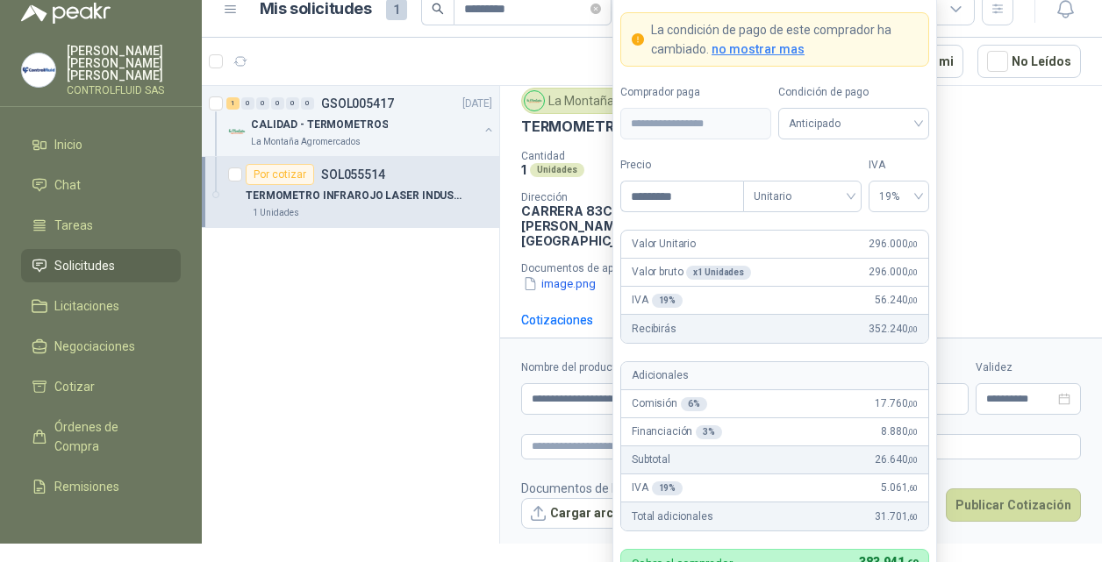
scroll to position [0, 0]
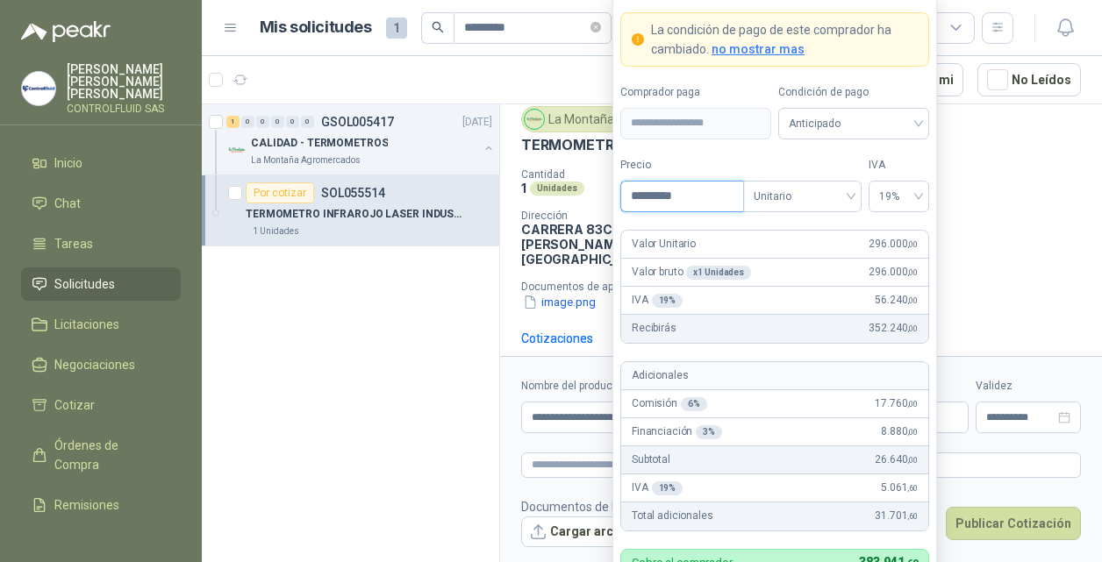
click at [695, 196] on input "*********" at bounding box center [682, 197] width 122 height 30
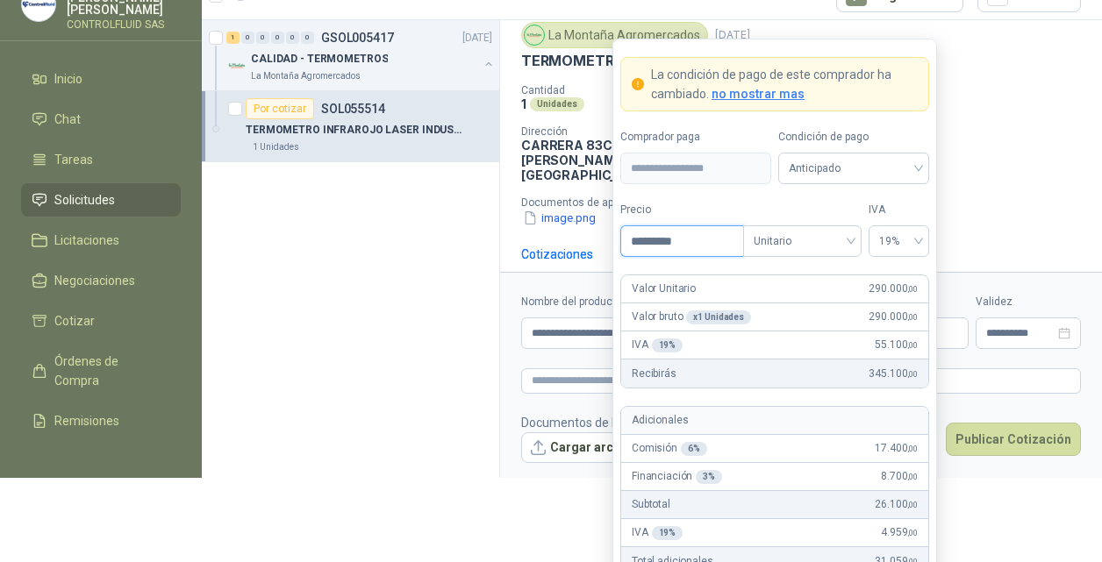
scroll to position [168, 0]
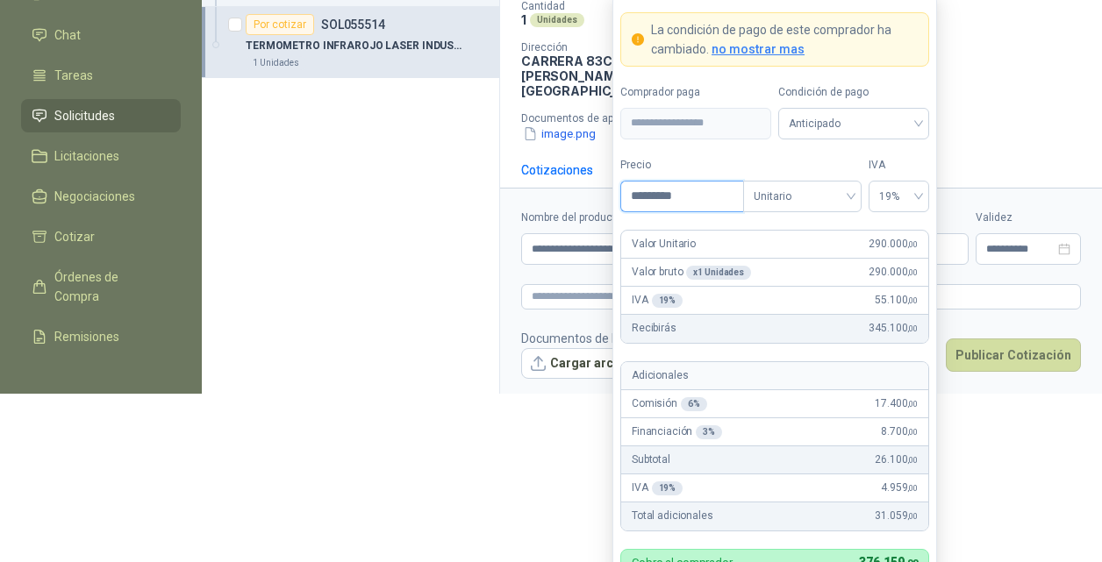
type input "*********"
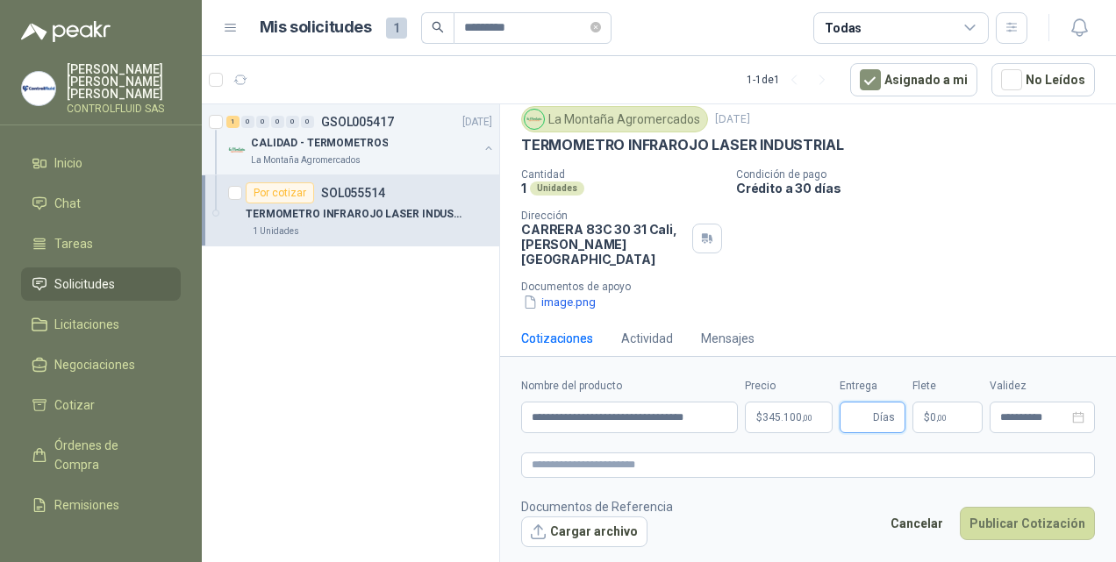
scroll to position [0, 0]
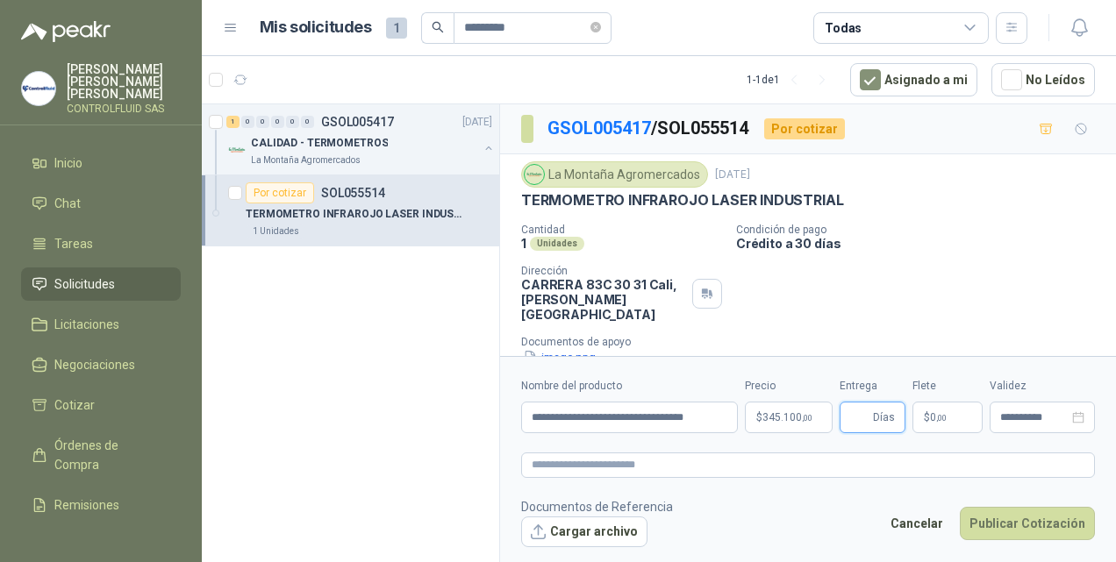
type input "*"
click at [1079, 418] on icon "close-circle" at bounding box center [1078, 417] width 12 height 12
click at [1075, 414] on div at bounding box center [1042, 417] width 84 height 12
type input "*"
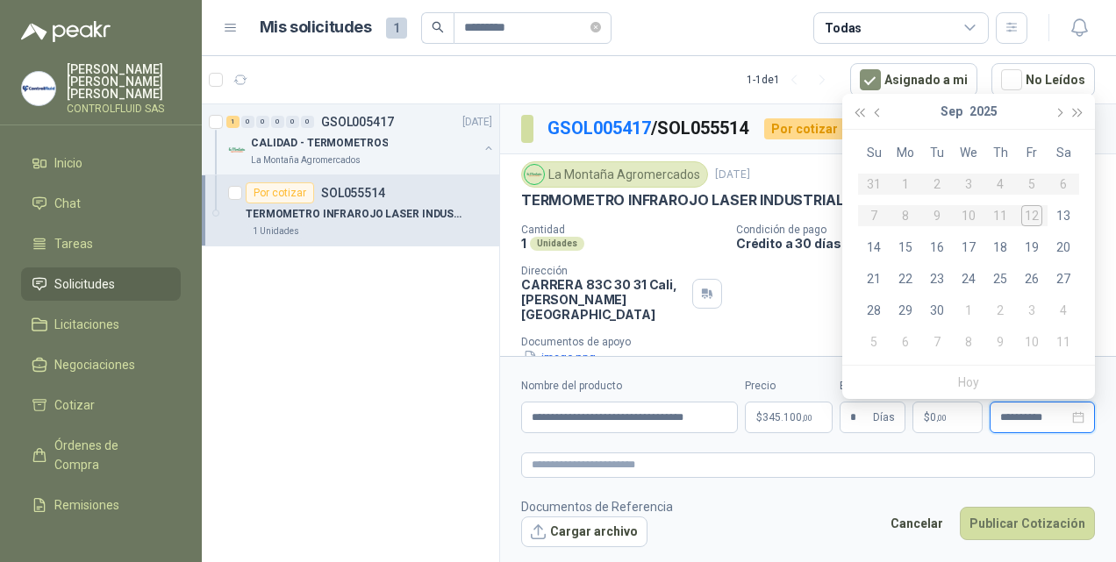
type input "**********"
click at [1035, 276] on div "26" at bounding box center [1031, 278] width 21 height 21
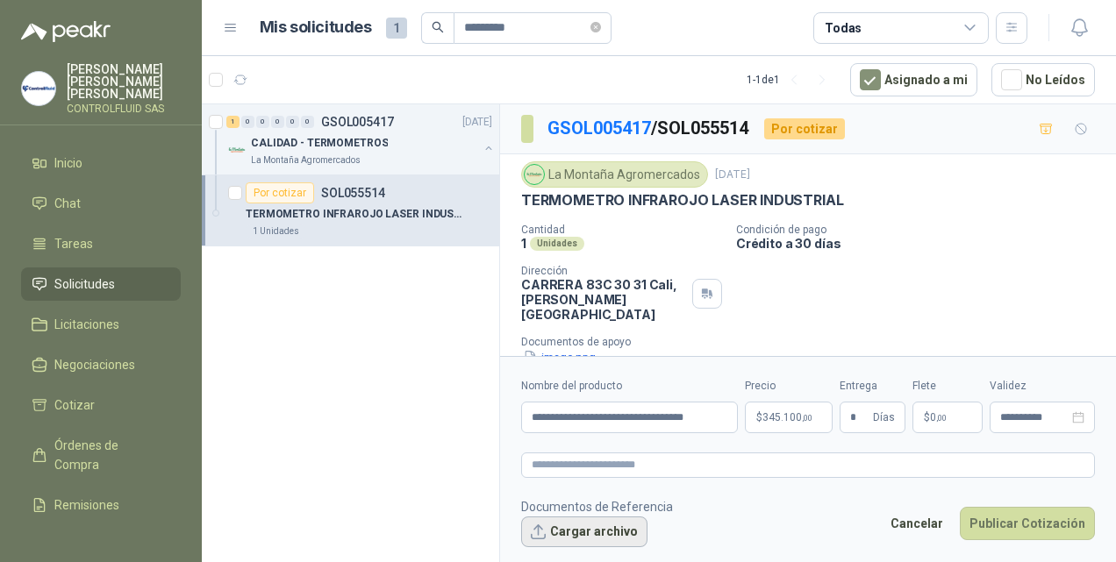
click at [600, 534] on button "Cargar archivo" at bounding box center [584, 533] width 126 height 32
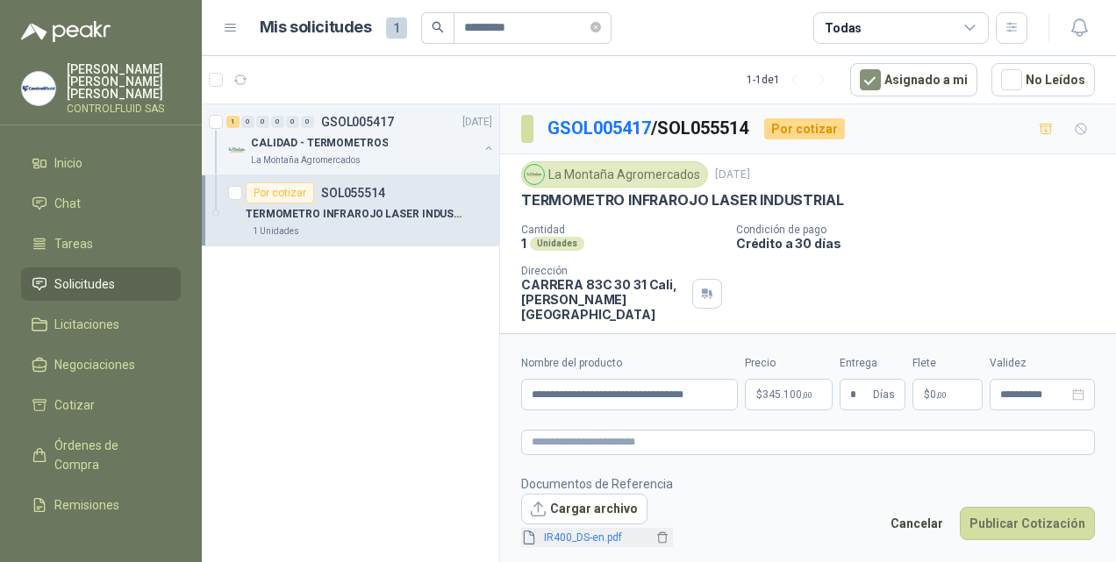
click at [568, 534] on link "IR400_DS-en.pdf" at bounding box center [595, 538] width 116 height 17
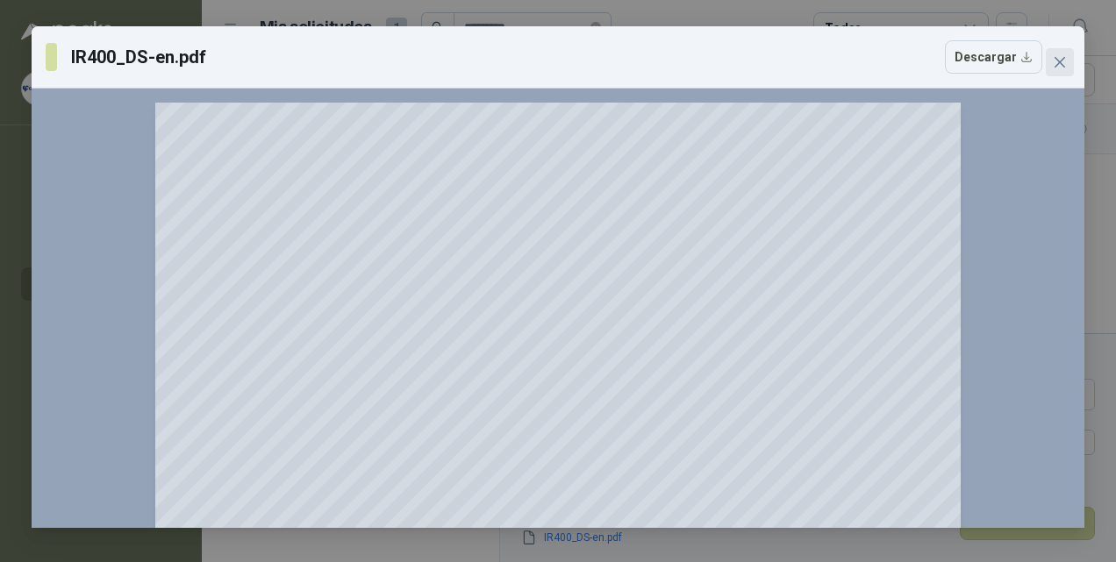
click at [1058, 61] on icon "close" at bounding box center [1059, 62] width 11 height 11
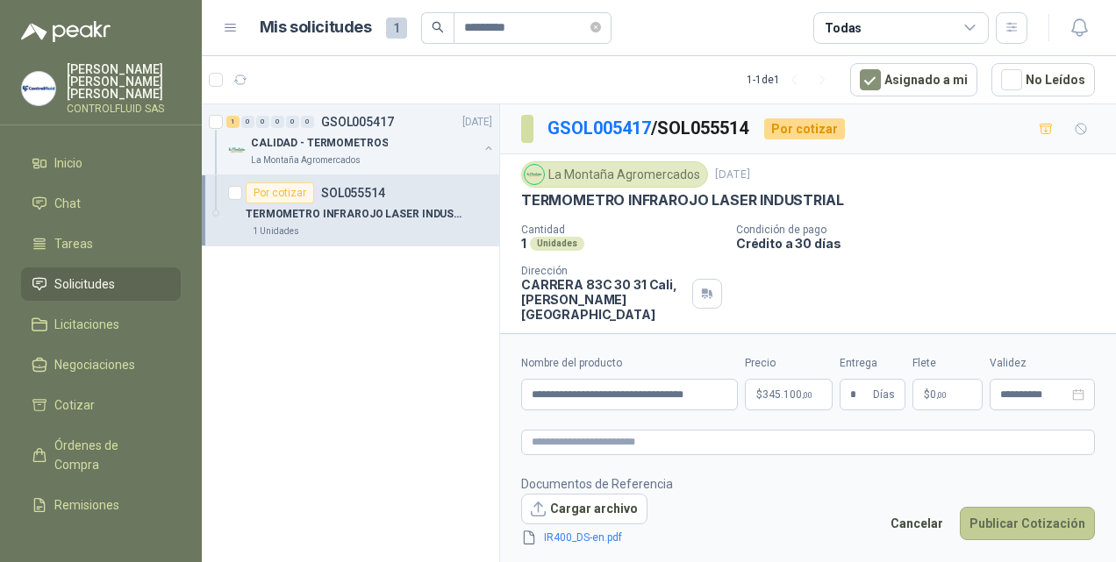
click at [1030, 525] on button "Publicar Cotización" at bounding box center [1027, 523] width 135 height 33
